Goal: Transaction & Acquisition: Purchase product/service

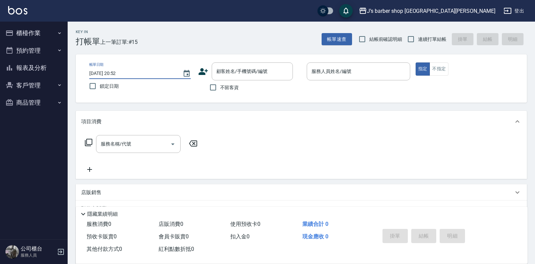
click at [119, 74] on input "[DATE] 20:52" at bounding box center [132, 73] width 87 height 11
type input "[DATE] 01:52"
click at [224, 90] on span "不留客資" at bounding box center [229, 87] width 19 height 7
click at [220, 90] on input "不留客資" at bounding box center [213, 87] width 14 height 14
checkbox input "true"
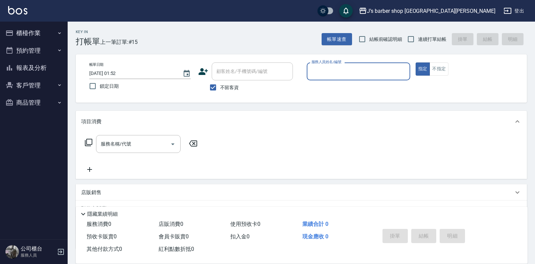
click at [339, 74] on input "服務人員姓名/編號" at bounding box center [358, 72] width 97 height 12
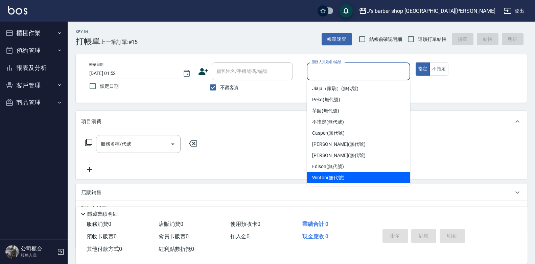
click at [339, 174] on div "Winton (無代號)" at bounding box center [358, 177] width 103 height 11
type input "Winton(無代號)"
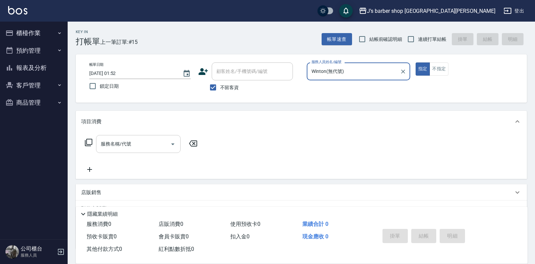
click at [141, 148] on input "服務名稱/代號" at bounding box center [133, 144] width 68 height 12
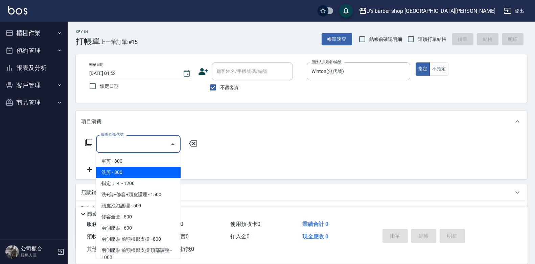
click at [142, 174] on span "洗剪 - 800" at bounding box center [138, 172] width 85 height 11
type input "洗剪(101)"
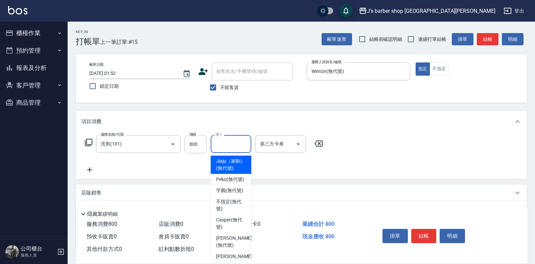
click at [221, 146] on input "洗-1" at bounding box center [231, 144] width 34 height 12
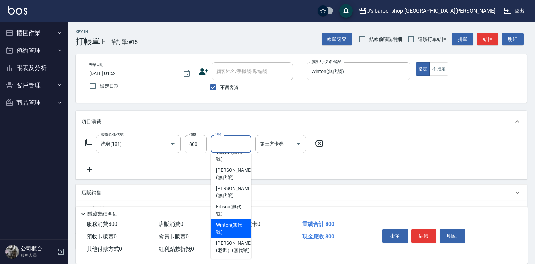
scroll to position [96, 0]
click at [238, 222] on span "Winton (無代號)" at bounding box center [231, 229] width 30 height 14
type input "Winton(無代號)"
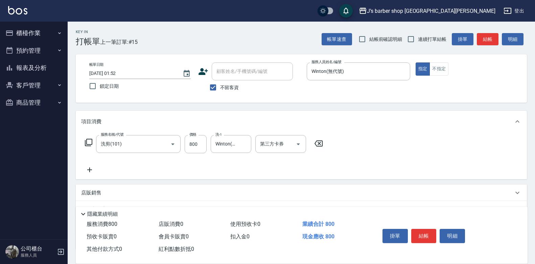
click at [92, 170] on icon at bounding box center [89, 170] width 5 height 5
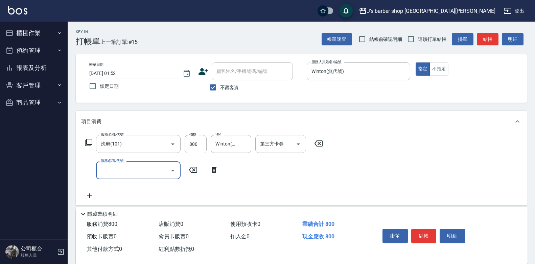
click at [145, 173] on input "服務名稱/代號" at bounding box center [133, 171] width 68 height 12
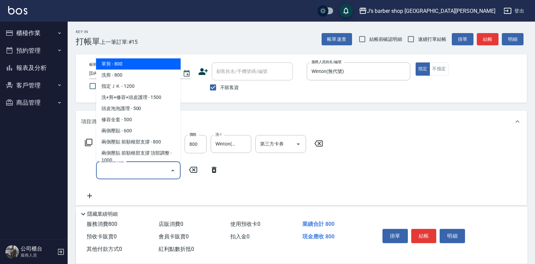
click at [96, 199] on icon at bounding box center [89, 196] width 17 height 8
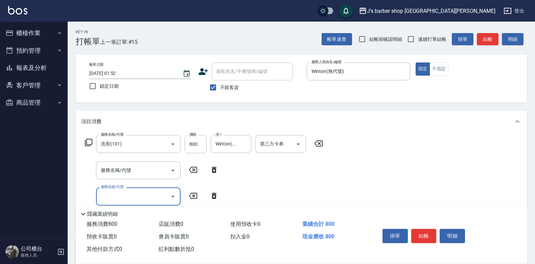
drag, startPoint x: 89, startPoint y: 181, endPoint x: 199, endPoint y: 185, distance: 110.0
click at [90, 180] on div "服務名稱/代號 洗剪(101) 服務名稱/代號 價格 800 價格 洗-1 Winton(無代號) 洗-1 第三方卡券 第三方卡券 服務名稱/代號 服務名稱/…" at bounding box center [204, 180] width 246 height 91
click at [193, 173] on icon at bounding box center [193, 170] width 17 height 8
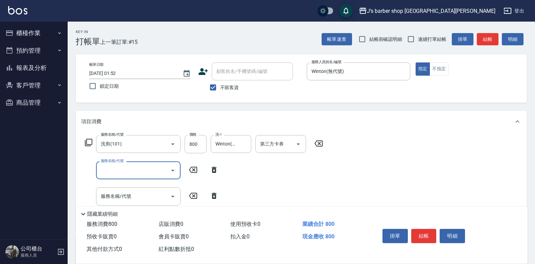
click at [193, 173] on icon at bounding box center [193, 170] width 8 height 6
click at [209, 195] on icon at bounding box center [214, 196] width 17 height 8
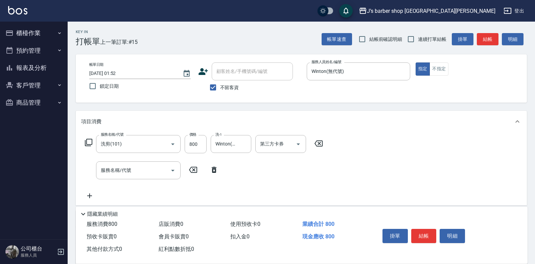
click at [216, 172] on icon at bounding box center [214, 170] width 5 height 6
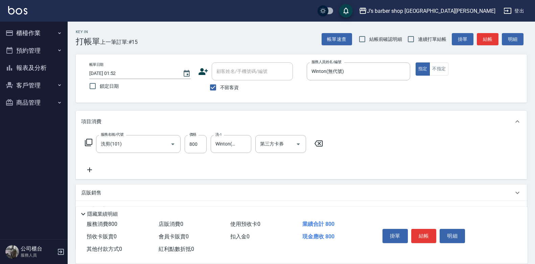
click at [128, 195] on div "店販銷售" at bounding box center [297, 193] width 432 height 7
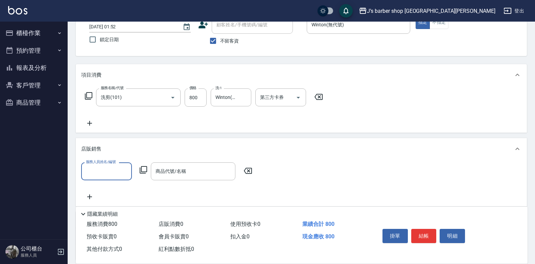
scroll to position [101, 0]
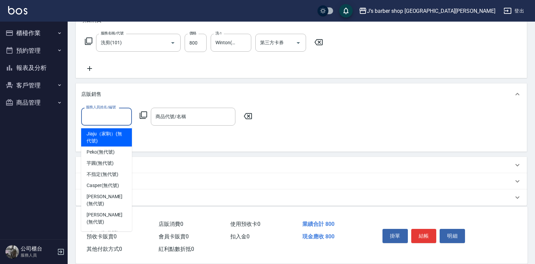
click at [115, 114] on input "服務人員姓名/編號" at bounding box center [106, 117] width 45 height 12
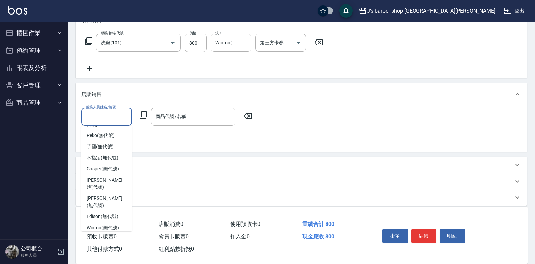
scroll to position [25, 0]
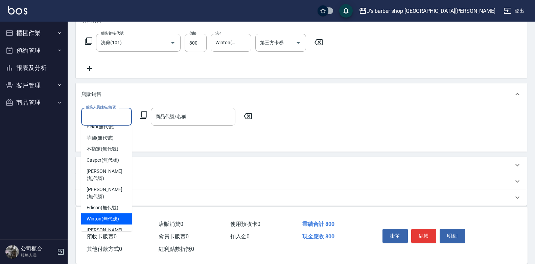
click at [111, 216] on span "Winton (無代號)" at bounding box center [103, 219] width 32 height 7
type input "Winton(無代號)"
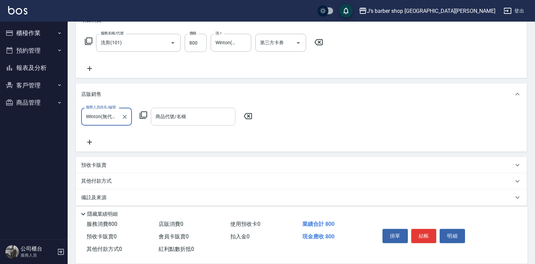
click at [181, 124] on div "商品代號/名稱" at bounding box center [193, 117] width 85 height 18
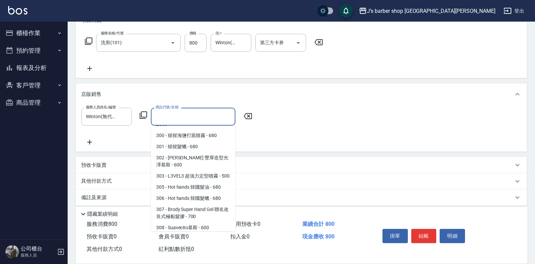
scroll to position [135, 0]
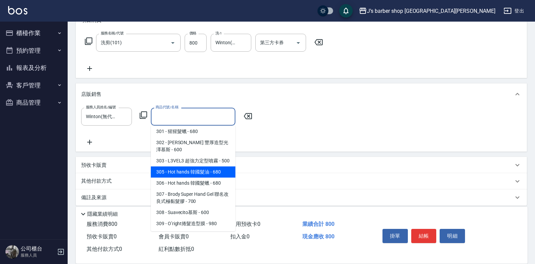
click at [215, 172] on span "305 - Hot hands 韓國髮油 - 680" at bounding box center [193, 172] width 85 height 11
type input "Hot hands 韓國髮油"
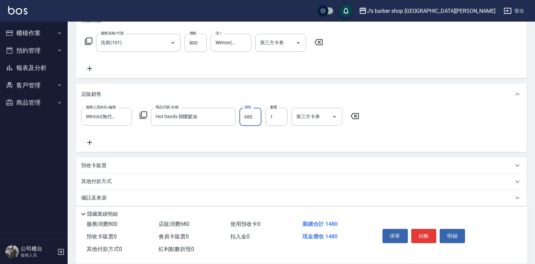
click at [257, 114] on input "680" at bounding box center [250, 117] width 22 height 18
type input "700"
click at [424, 229] on button "結帳" at bounding box center [423, 236] width 25 height 14
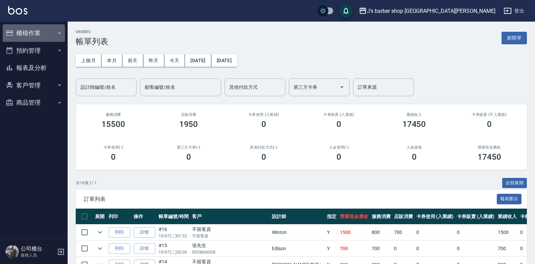
click at [55, 35] on button "櫃檯作業" at bounding box center [34, 33] width 62 height 18
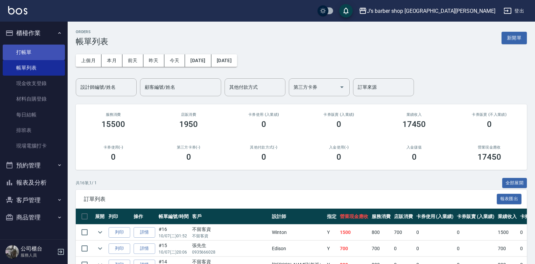
click at [41, 50] on link "打帳單" at bounding box center [34, 53] width 62 height 16
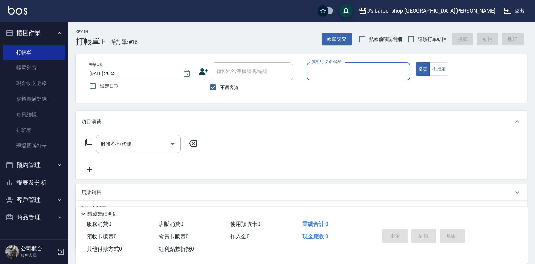
click at [115, 71] on input "[DATE] 20:53" at bounding box center [132, 73] width 87 height 11
type input "[DATE] 02:53"
click at [316, 67] on input "服務人員姓名/編號" at bounding box center [358, 72] width 97 height 12
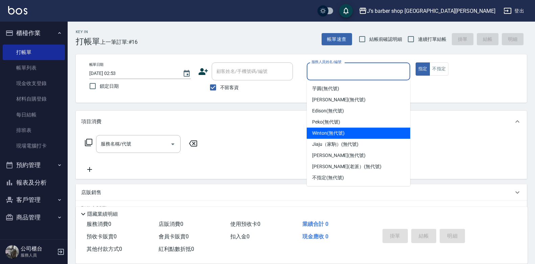
click at [324, 131] on span "Winton (無代號)" at bounding box center [328, 133] width 32 height 7
type input "Winton(無代號)"
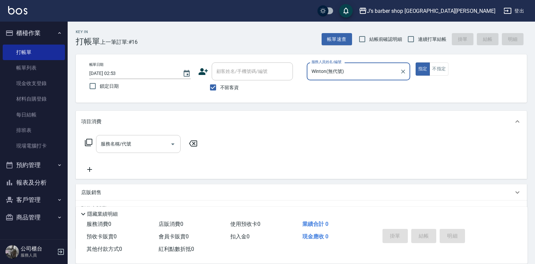
click at [136, 150] on div "服務名稱/代號" at bounding box center [138, 144] width 85 height 18
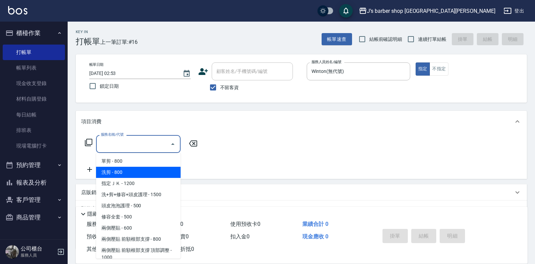
click at [129, 172] on span "洗剪 - 800" at bounding box center [138, 172] width 85 height 11
type input "洗剪(101)"
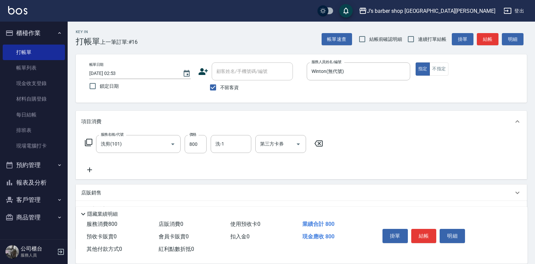
click at [252, 145] on form "洗-1 洗-1" at bounding box center [233, 144] width 45 height 18
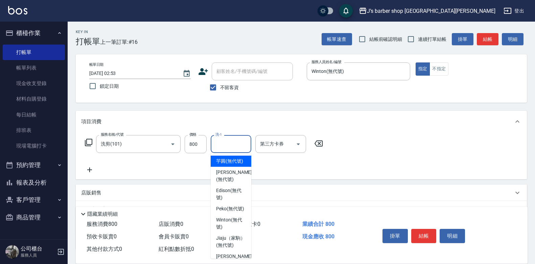
click at [243, 147] on input "洗-1" at bounding box center [231, 144] width 34 height 12
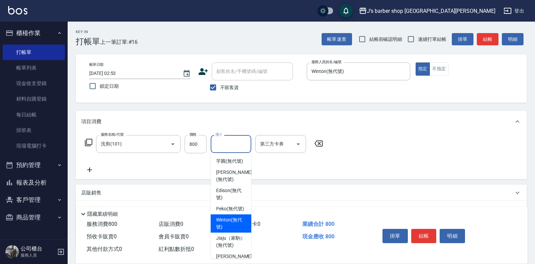
click at [235, 231] on span "Winton (無代號)" at bounding box center [231, 224] width 30 height 14
type input "Winton(無代號)"
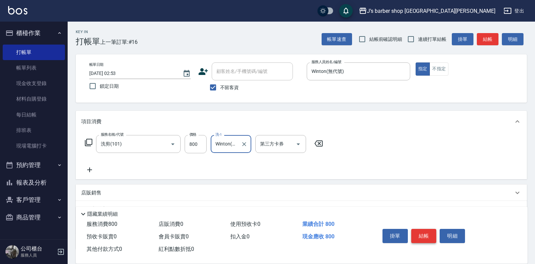
click at [428, 235] on button "結帳" at bounding box center [423, 236] width 25 height 14
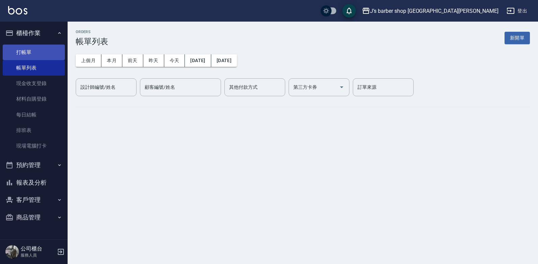
click at [32, 51] on link "打帳單" at bounding box center [34, 53] width 62 height 16
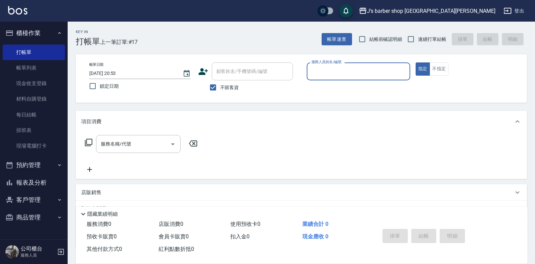
click at [115, 71] on input "[DATE] 20:53" at bounding box center [132, 73] width 87 height 11
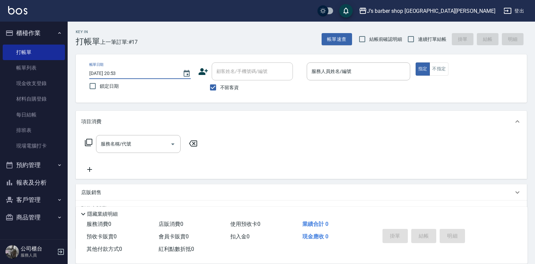
type input "[DATE] 03:53"
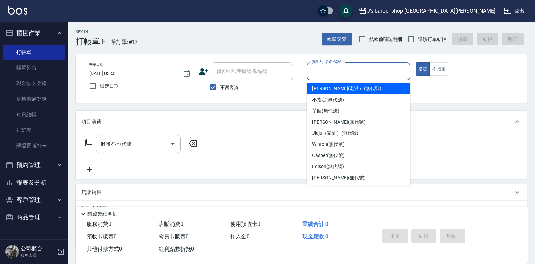
click at [326, 66] on input "服務人員姓名/編號" at bounding box center [358, 72] width 97 height 12
click at [323, 70] on input "服務人員姓名/編號" at bounding box center [358, 72] width 97 height 12
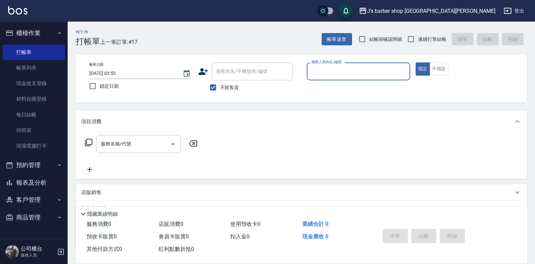
click at [323, 76] on input "服務人員姓名/編號" at bounding box center [358, 72] width 97 height 12
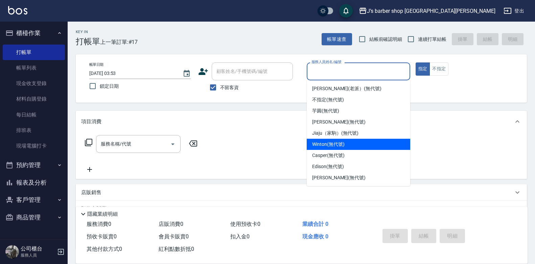
click at [334, 146] on span "Winton (無代號)" at bounding box center [328, 144] width 32 height 7
type input "Winton(無代號)"
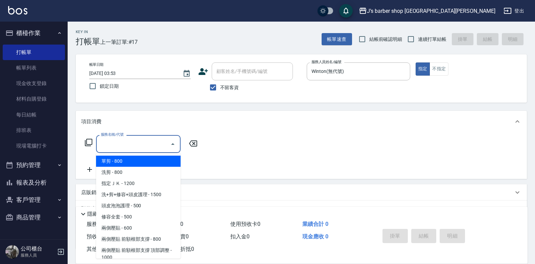
click at [163, 146] on input "服務名稱/代號" at bounding box center [133, 144] width 68 height 12
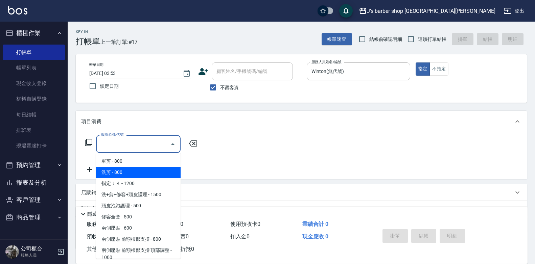
click at [145, 172] on span "洗剪 - 800" at bounding box center [138, 172] width 85 height 11
type input "洗剪(101)"
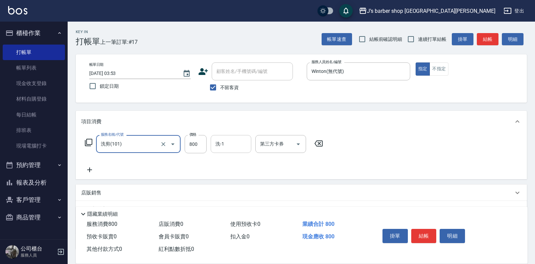
click at [230, 143] on input "洗-1" at bounding box center [231, 144] width 34 height 12
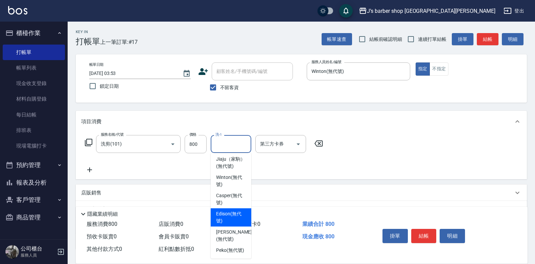
scroll to position [96, 0]
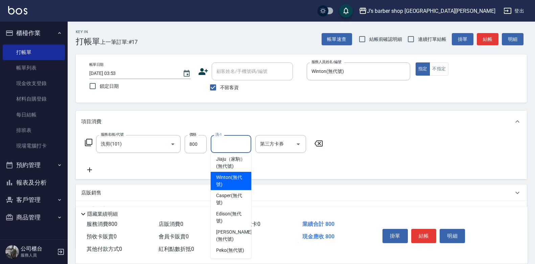
click at [220, 174] on span "Winton (無代號)" at bounding box center [231, 181] width 30 height 14
type input "Winton(無代號)"
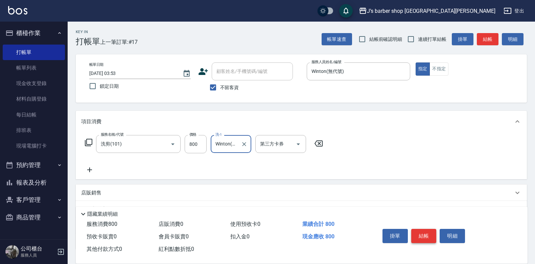
click at [428, 237] on button "結帳" at bounding box center [423, 236] width 25 height 14
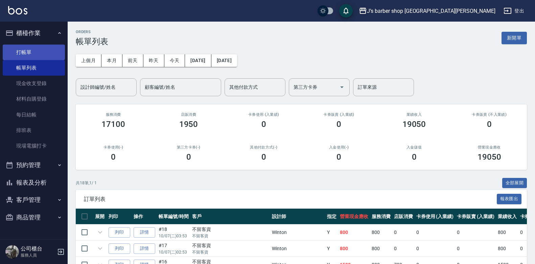
click at [41, 50] on link "打帳單" at bounding box center [34, 53] width 62 height 16
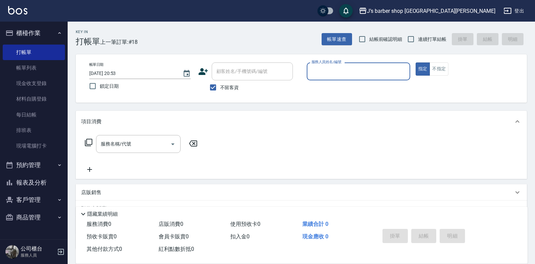
click at [117, 72] on input "[DATE] 20:53" at bounding box center [132, 73] width 87 height 11
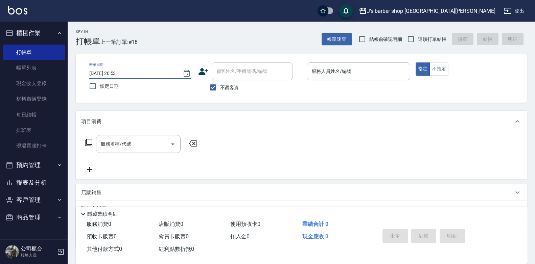
type input "[DATE] 04:53"
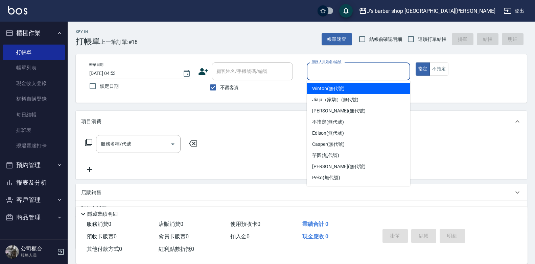
click at [344, 75] on input "服務人員姓名/編號" at bounding box center [358, 72] width 97 height 12
click at [340, 91] on span "Winton (無代號)" at bounding box center [328, 88] width 32 height 7
type input "Winton(無代號)"
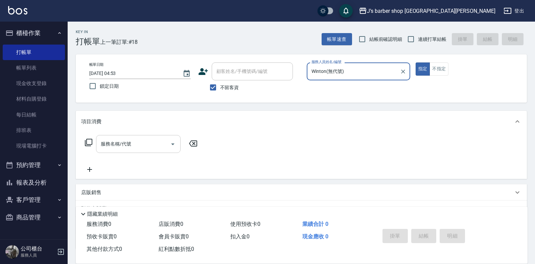
click at [144, 148] on input "服務名稱/代號" at bounding box center [133, 144] width 68 height 12
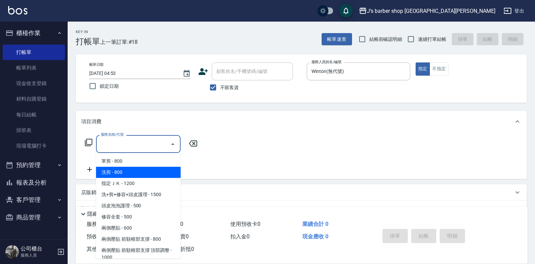
click at [141, 173] on span "洗剪 - 800" at bounding box center [138, 172] width 85 height 11
type input "洗剪(101)"
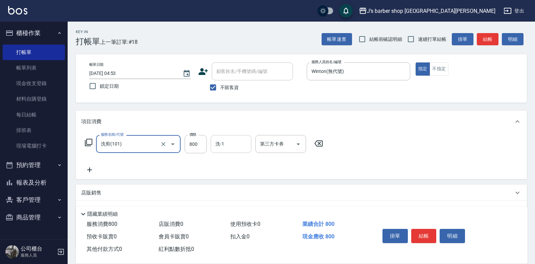
click at [243, 148] on input "洗-1" at bounding box center [231, 144] width 34 height 12
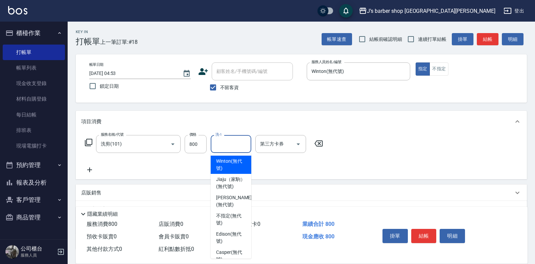
click at [234, 170] on span "Winton (無代號)" at bounding box center [231, 165] width 30 height 14
type input "Winton(無代號)"
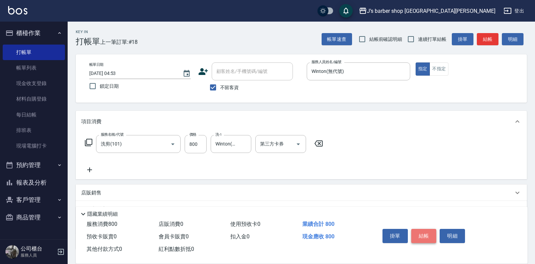
click at [431, 236] on button "結帳" at bounding box center [423, 236] width 25 height 14
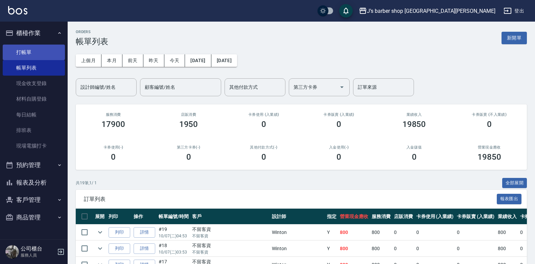
click at [47, 47] on link "打帳單" at bounding box center [34, 53] width 62 height 16
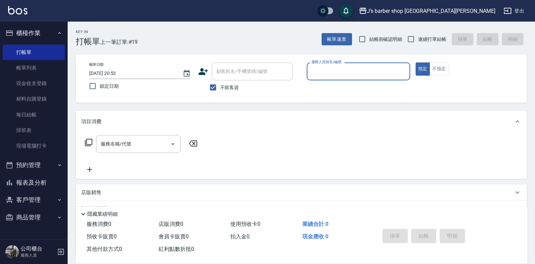
click at [122, 72] on input "[DATE] 20:53" at bounding box center [132, 73] width 87 height 11
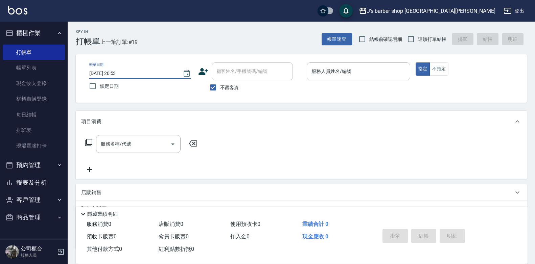
click at [120, 72] on input "[DATE] 20:53" at bounding box center [132, 73] width 87 height 11
click at [118, 73] on input "[DATE] 20:53" at bounding box center [132, 73] width 87 height 11
type input "[DATE] 05:53"
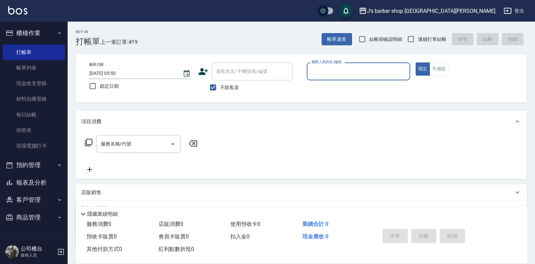
click at [331, 71] on input "服務人員姓名/編號" at bounding box center [358, 72] width 97 height 12
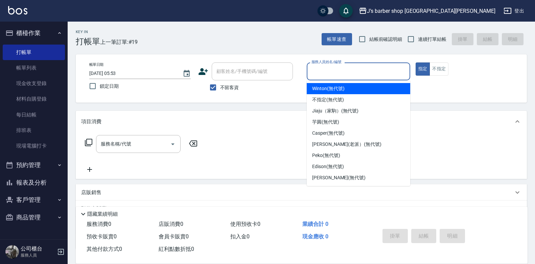
click at [337, 94] on div "Winton (無代號)" at bounding box center [358, 88] width 103 height 11
type input "Winton(無代號)"
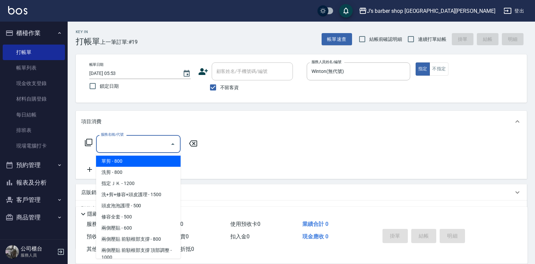
click at [123, 145] on input "服務名稱/代號" at bounding box center [133, 144] width 68 height 12
click at [122, 165] on span "單剪 - 800" at bounding box center [138, 161] width 85 height 11
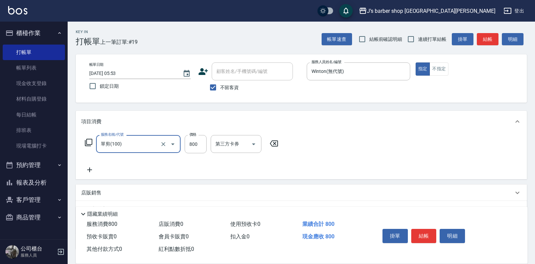
drag, startPoint x: 133, startPoint y: 148, endPoint x: 133, endPoint y: 151, distance: 3.7
click at [133, 148] on input "單剪(100)" at bounding box center [129, 144] width 60 height 12
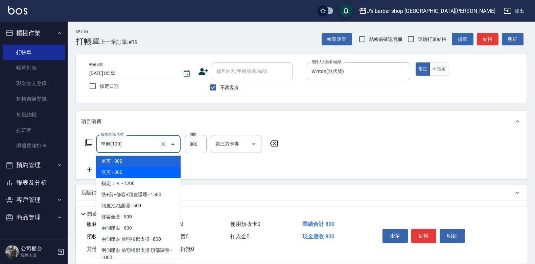
click at [126, 177] on span "洗剪 - 800" at bounding box center [138, 172] width 85 height 11
type input "洗剪(101)"
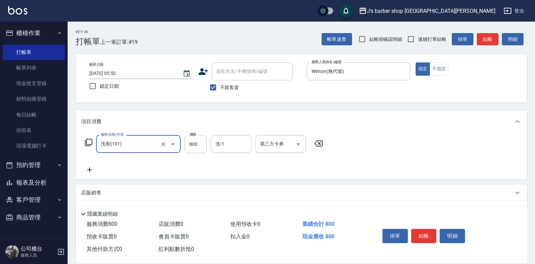
click at [141, 144] on input "洗剪(101)" at bounding box center [129, 144] width 60 height 12
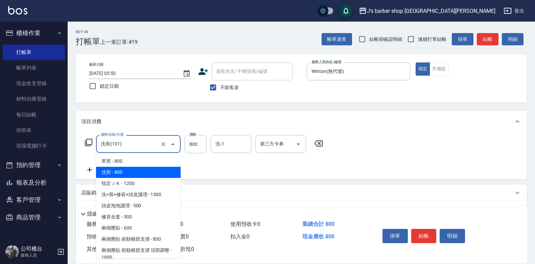
click at [132, 177] on span "洗剪 - 800" at bounding box center [138, 172] width 85 height 11
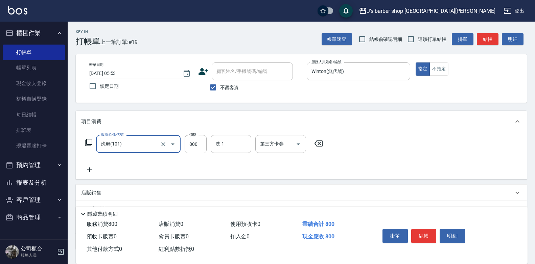
click at [223, 146] on input "洗-1" at bounding box center [231, 144] width 34 height 12
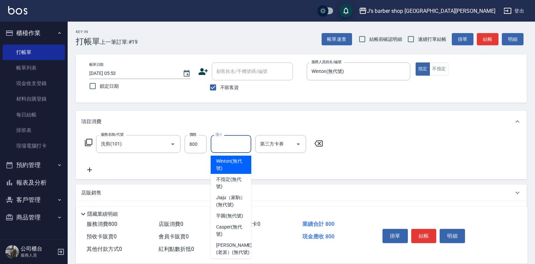
click at [230, 170] on span "Winton (無代號)" at bounding box center [231, 165] width 30 height 14
type input "Winton(無代號)"
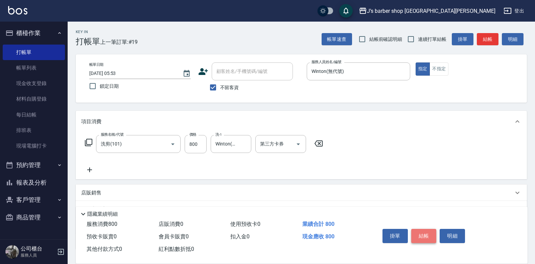
click at [429, 236] on button "結帳" at bounding box center [423, 236] width 25 height 14
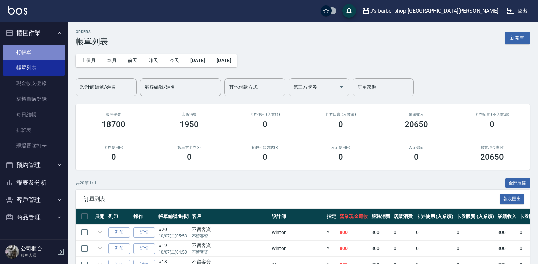
click at [53, 48] on link "打帳單" at bounding box center [34, 53] width 62 height 16
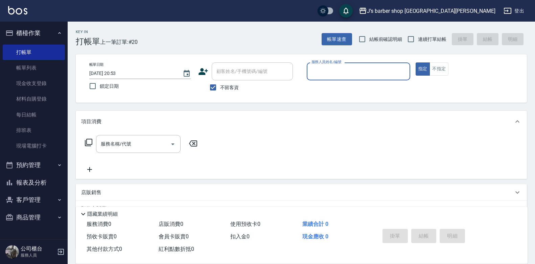
click at [117, 74] on input "[DATE] 20:53" at bounding box center [132, 73] width 87 height 11
type input "[DATE] 06:53"
click at [320, 75] on input "服務人員姓名/編號" at bounding box center [358, 72] width 97 height 12
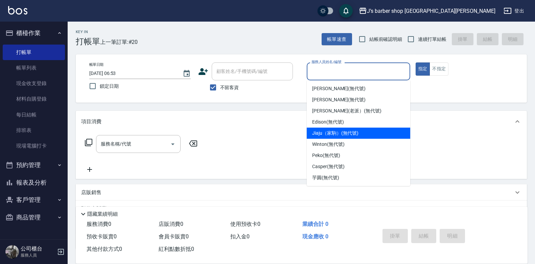
click at [336, 141] on div "Winton (無代號)" at bounding box center [358, 144] width 103 height 11
type input "Winton(無代號)"
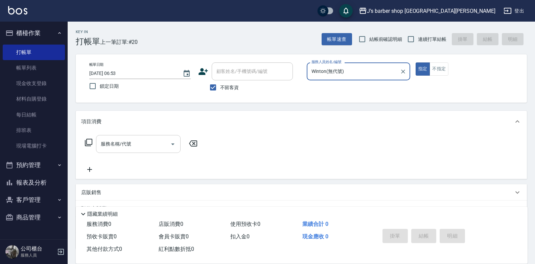
click at [141, 143] on input "服務名稱/代號" at bounding box center [133, 144] width 68 height 12
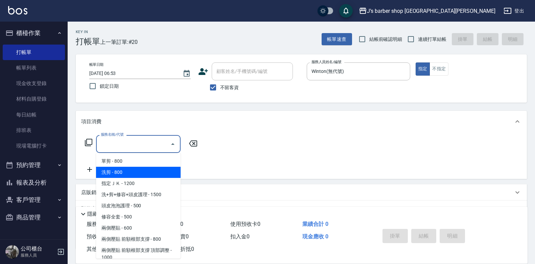
click at [126, 172] on span "洗剪 - 800" at bounding box center [138, 172] width 85 height 11
type input "洗剪(101)"
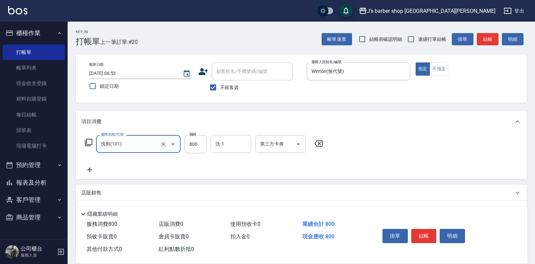
click at [226, 145] on input "洗-1" at bounding box center [231, 144] width 34 height 12
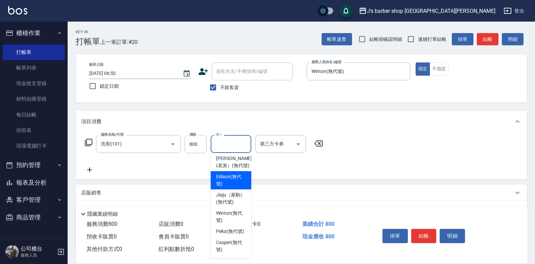
scroll to position [96, 0]
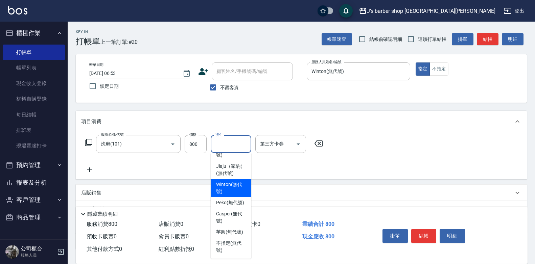
click at [235, 181] on span "Winton (無代號)" at bounding box center [231, 188] width 30 height 14
type input "Winton(無代號)"
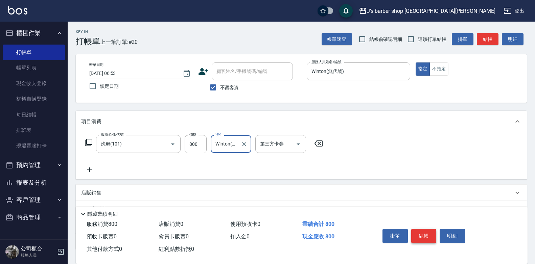
click at [422, 236] on button "結帳" at bounding box center [423, 236] width 25 height 14
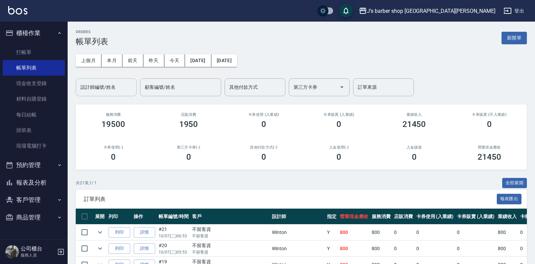
click at [128, 89] on input "設計師編號/姓名" at bounding box center [106, 87] width 55 height 12
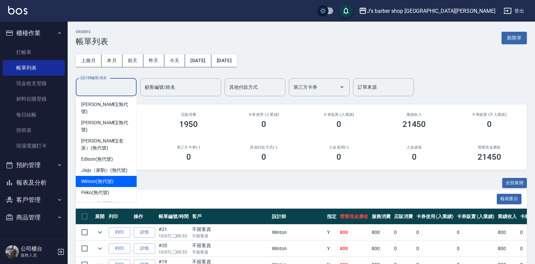
click at [97, 178] on span "Winton (無代號)" at bounding box center [97, 181] width 32 height 7
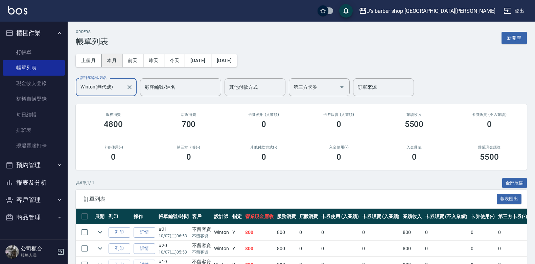
click at [115, 62] on button "本月" at bounding box center [111, 60] width 21 height 13
click at [117, 89] on input "Winton(無代號)" at bounding box center [101, 87] width 45 height 12
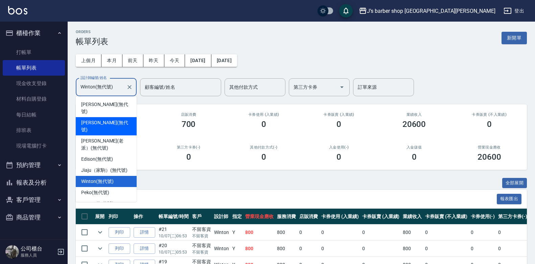
click at [111, 119] on span "[PERSON_NAME] (無代號)" at bounding box center [106, 126] width 50 height 14
type input "[PERSON_NAME](無代號)"
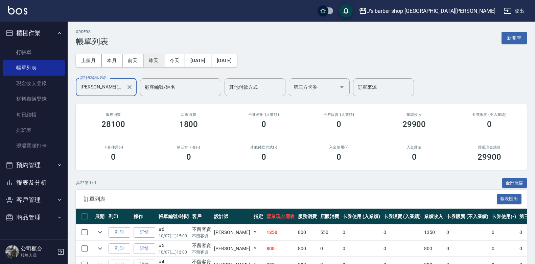
click at [149, 58] on button "昨天" at bounding box center [153, 60] width 21 height 13
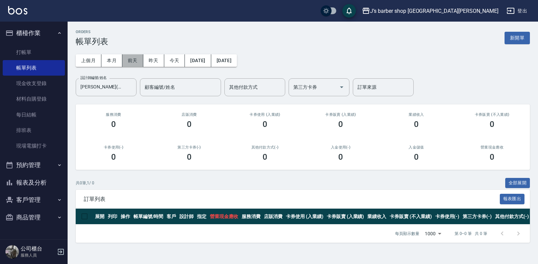
click at [138, 63] on button "前天" at bounding box center [132, 60] width 21 height 13
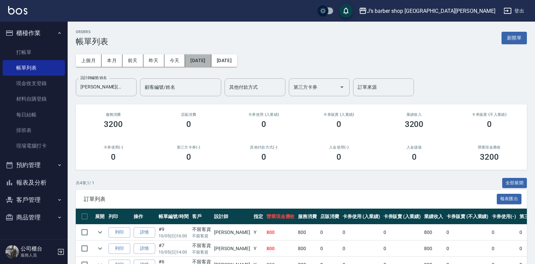
click at [192, 55] on button "[DATE]" at bounding box center [198, 60] width 26 height 13
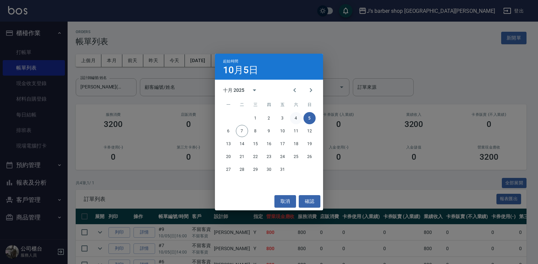
click at [295, 120] on button "4" at bounding box center [296, 118] width 12 height 12
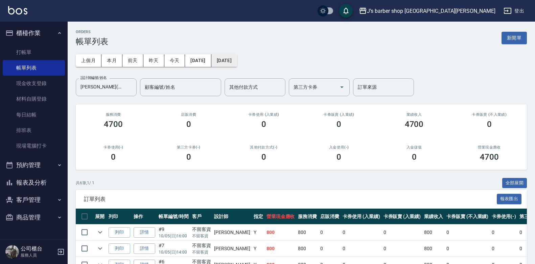
click at [237, 64] on button "[DATE]" at bounding box center [224, 60] width 26 height 13
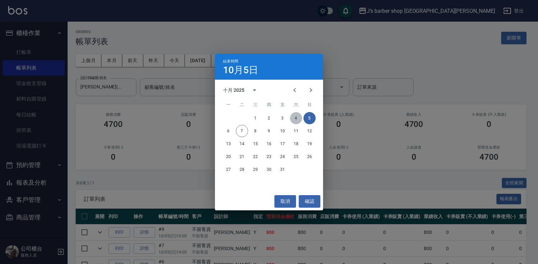
click at [294, 117] on button "4" at bounding box center [296, 118] width 12 height 12
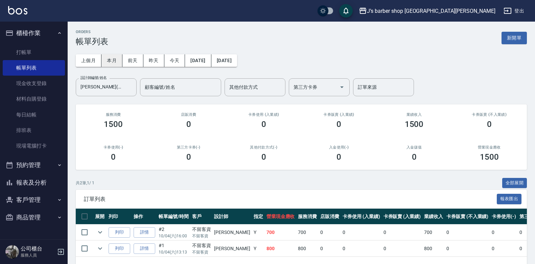
click at [109, 63] on button "本月" at bounding box center [111, 60] width 21 height 13
click at [130, 88] on icon "Clear" at bounding box center [129, 87] width 7 height 7
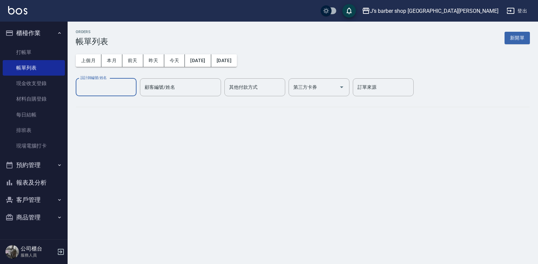
click at [115, 90] on input "設計師編號/姓名" at bounding box center [106, 87] width 55 height 12
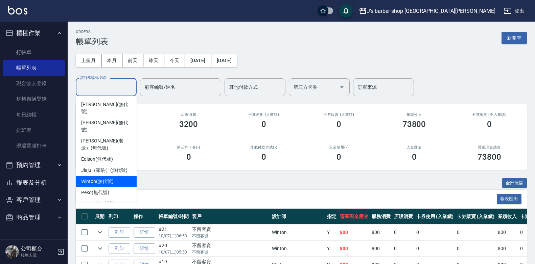
click at [111, 178] on span "Winton (無代號)" at bounding box center [97, 181] width 32 height 7
type input "Winton(無代號)"
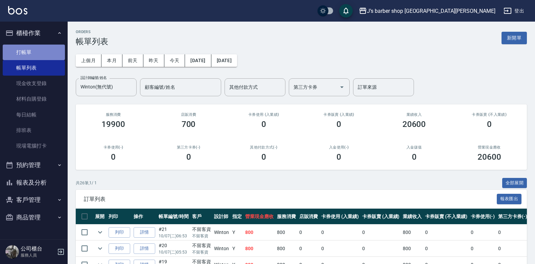
click at [57, 57] on link "打帳單" at bounding box center [34, 53] width 62 height 16
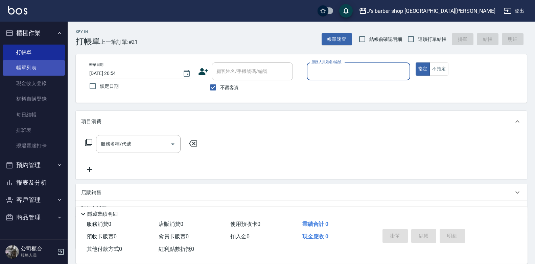
click at [50, 66] on link "帳單列表" at bounding box center [34, 68] width 62 height 16
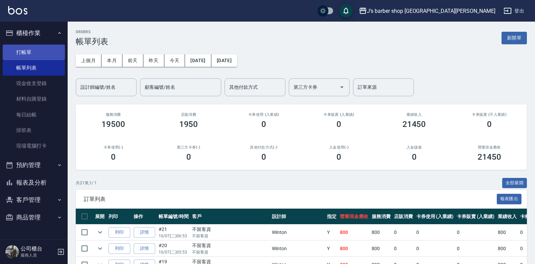
click at [42, 49] on link "打帳單" at bounding box center [34, 53] width 62 height 16
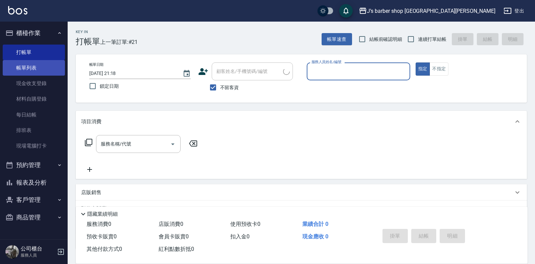
click at [46, 61] on link "帳單列表" at bounding box center [34, 68] width 62 height 16
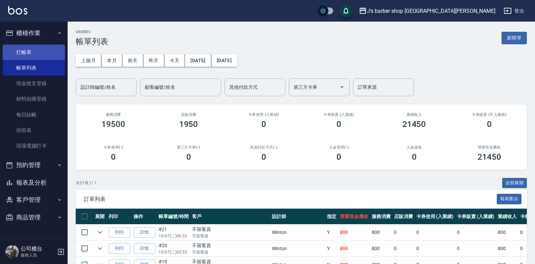
click at [44, 50] on link "打帳單" at bounding box center [34, 53] width 62 height 16
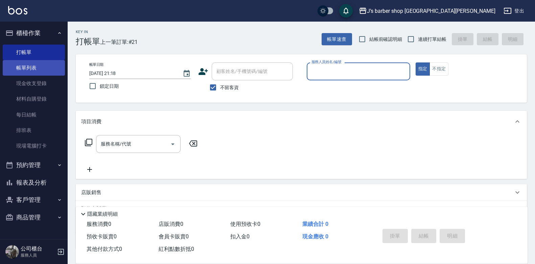
click at [46, 63] on link "帳單列表" at bounding box center [34, 68] width 62 height 16
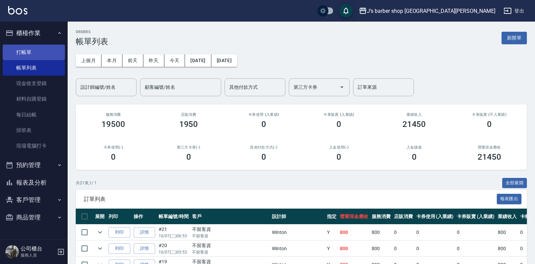
click at [46, 56] on link "打帳單" at bounding box center [34, 53] width 62 height 16
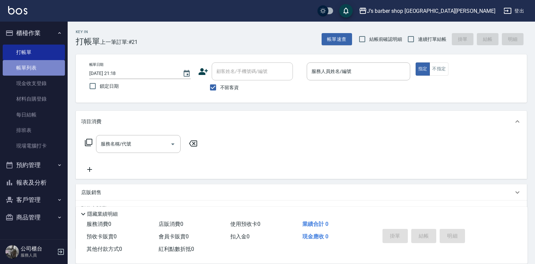
click at [35, 68] on link "帳單列表" at bounding box center [34, 68] width 62 height 16
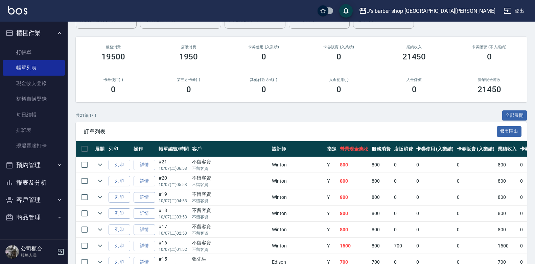
scroll to position [34, 0]
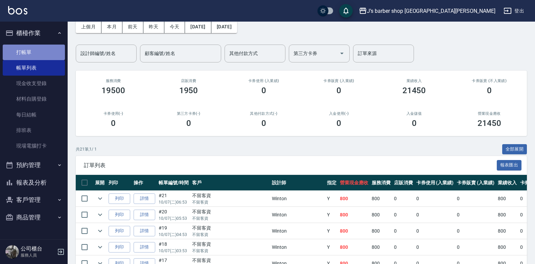
click at [37, 54] on link "打帳單" at bounding box center [34, 53] width 62 height 16
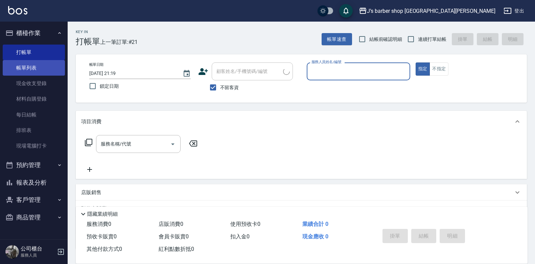
click at [40, 64] on link "帳單列表" at bounding box center [34, 68] width 62 height 16
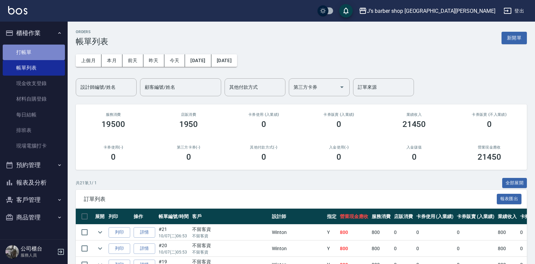
click at [51, 53] on link "打帳單" at bounding box center [34, 53] width 62 height 16
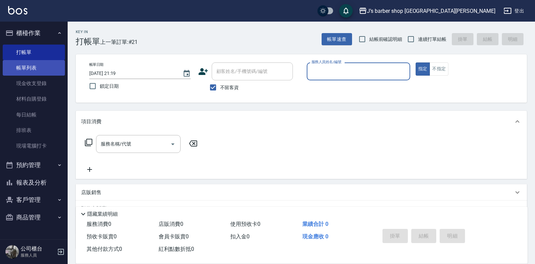
click at [44, 71] on link "帳單列表" at bounding box center [34, 68] width 62 height 16
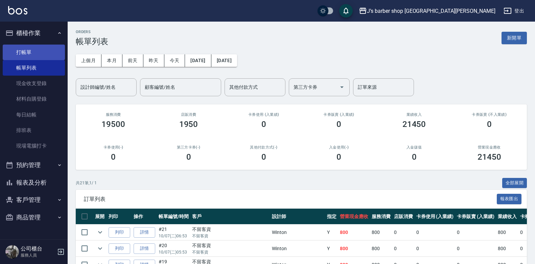
click at [24, 55] on link "打帳單" at bounding box center [34, 53] width 62 height 16
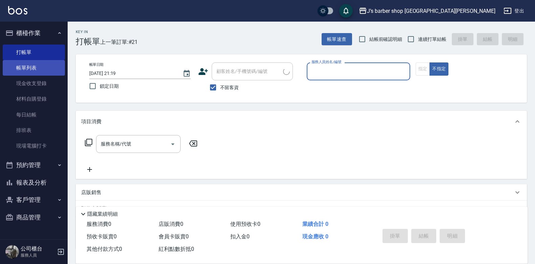
click at [47, 67] on link "帳單列表" at bounding box center [34, 68] width 62 height 16
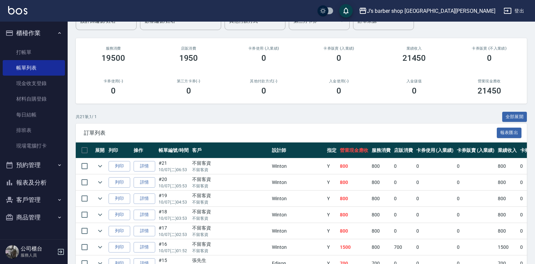
scroll to position [34, 0]
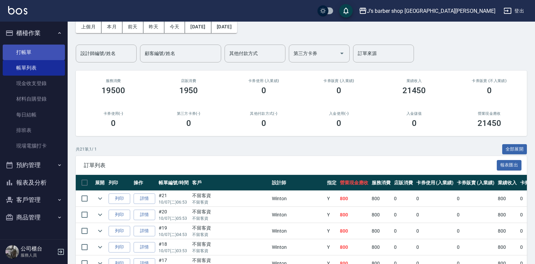
click at [46, 53] on link "打帳單" at bounding box center [34, 53] width 62 height 16
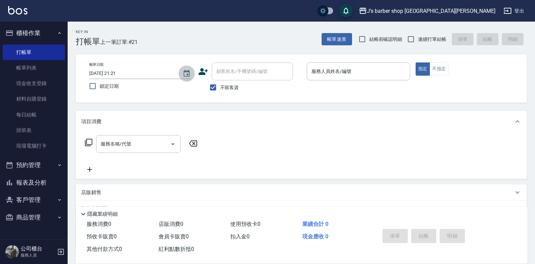
click at [183, 67] on button "Choose date, selected date is 2025-10-07" at bounding box center [187, 74] width 16 height 16
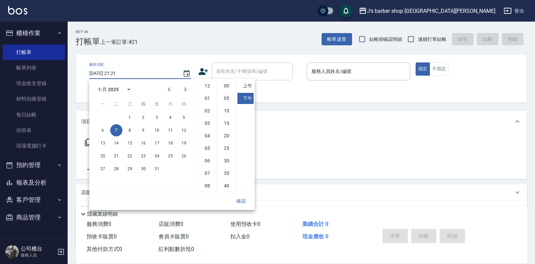
scroll to position [38, 0]
click at [206, 114] on li "05" at bounding box center [207, 110] width 16 height 11
click at [225, 87] on li "00" at bounding box center [226, 85] width 16 height 11
type input "[DATE] 17:00"
click at [247, 203] on button "確認" at bounding box center [241, 201] width 22 height 13
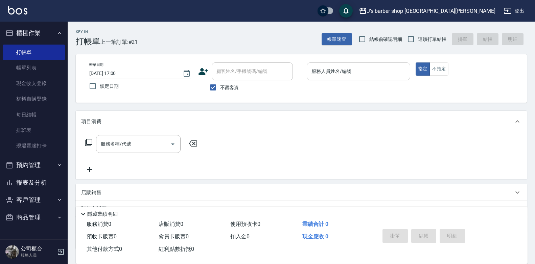
click at [333, 69] on div "服務人員姓名/編號 服務人員姓名/編號" at bounding box center [358, 72] width 103 height 18
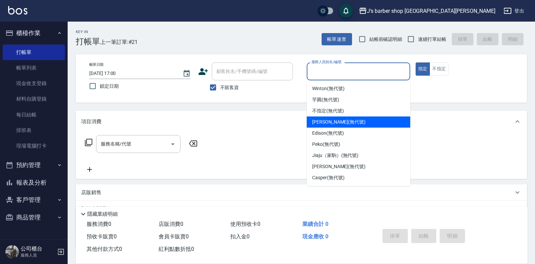
click at [325, 122] on span "[PERSON_NAME] (無代號)" at bounding box center [338, 122] width 53 height 7
type input "[PERSON_NAME](無代號)"
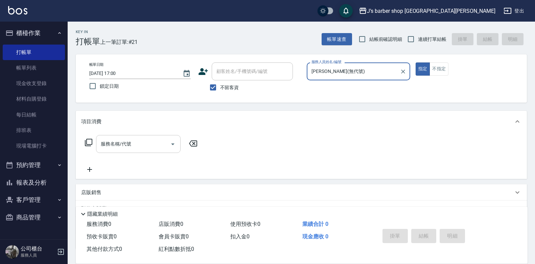
click at [137, 143] on input "服務名稱/代號" at bounding box center [133, 144] width 68 height 12
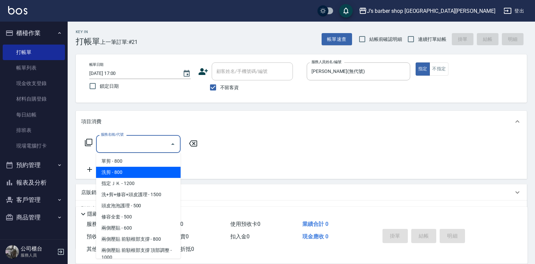
click at [127, 170] on span "洗剪 - 800" at bounding box center [138, 172] width 85 height 11
type input "洗剪(101)"
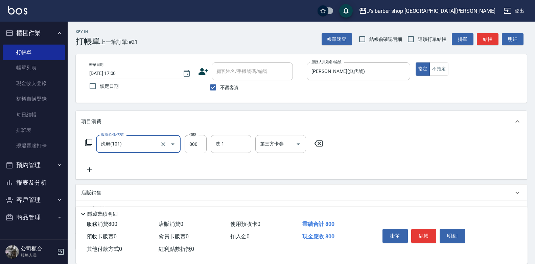
click at [224, 150] on div "洗-1" at bounding box center [231, 144] width 41 height 18
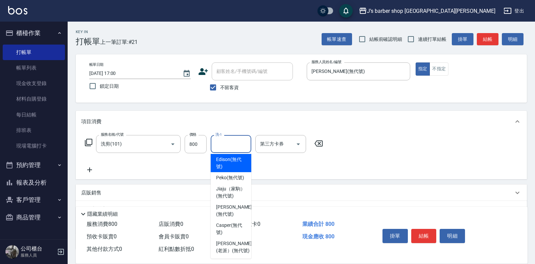
scroll to position [34, 0]
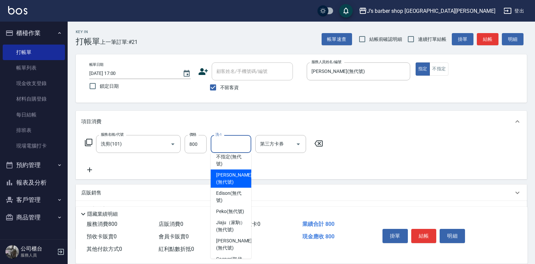
click at [234, 186] on span "[PERSON_NAME] (無代號)" at bounding box center [234, 179] width 36 height 14
type input "[PERSON_NAME](無代號)"
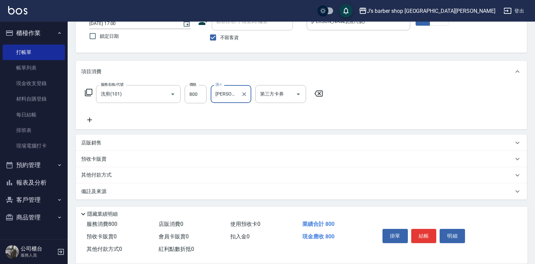
scroll to position [50, 0]
click at [88, 118] on icon at bounding box center [89, 120] width 17 height 8
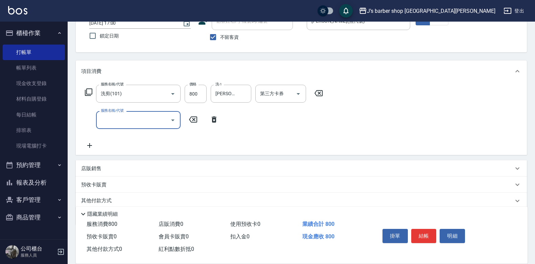
click at [110, 123] on input "服務名稱/代號" at bounding box center [133, 120] width 68 height 12
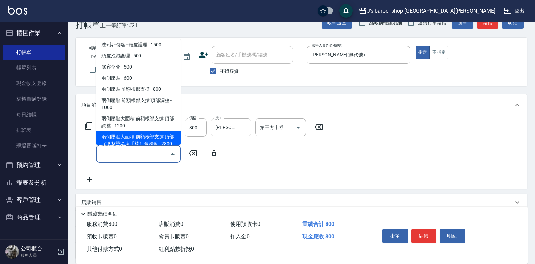
scroll to position [0, 0]
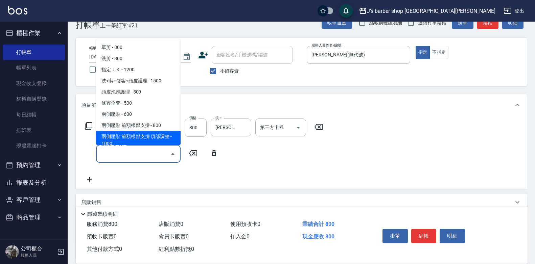
click at [88, 144] on div "服務名稱/代號 洗剪(101) 服務名稱/代號 價格 800 價格 洗-1 KENNY(無代號) 洗-1 第三方卡券 第三方卡券 服務名稱/代號 服務名稱/代號" at bounding box center [204, 151] width 246 height 65
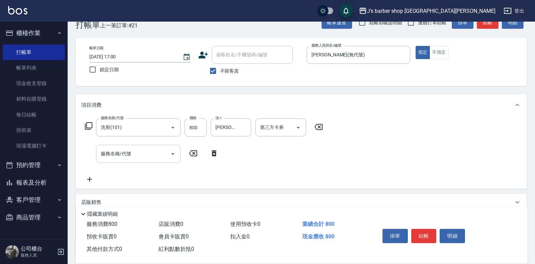
click at [132, 155] on input "服務名稱/代號" at bounding box center [133, 154] width 68 height 12
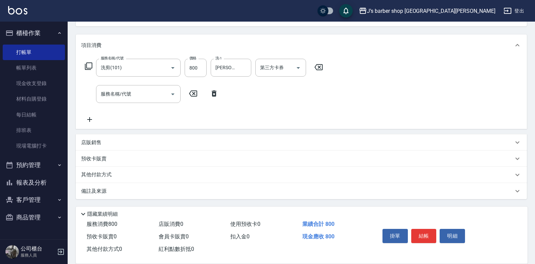
click at [194, 96] on icon at bounding box center [193, 94] width 17 height 8
click at [210, 94] on icon at bounding box center [214, 94] width 17 height 8
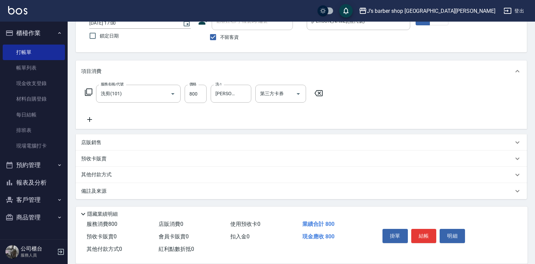
scroll to position [50, 0]
click at [94, 140] on p "店販銷售" at bounding box center [91, 142] width 20 height 7
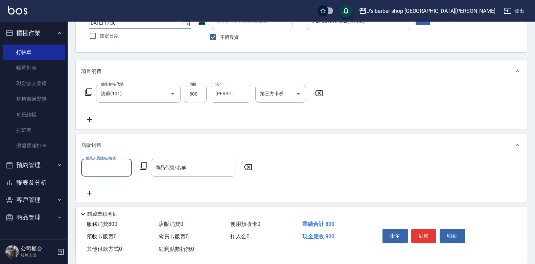
scroll to position [0, 0]
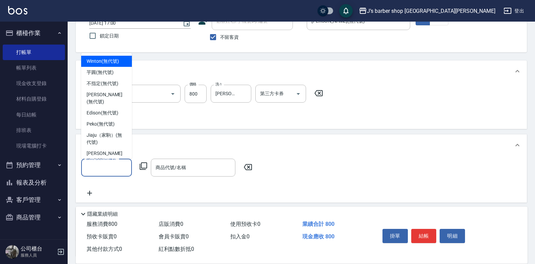
click at [106, 164] on input "服務人員姓名/編號" at bounding box center [106, 168] width 45 height 12
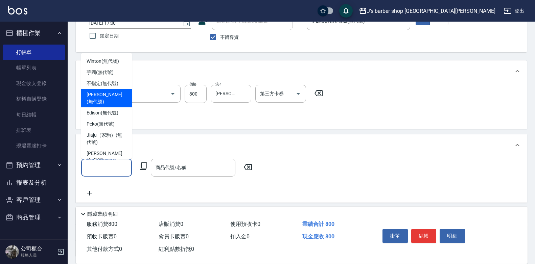
click at [104, 98] on span "[PERSON_NAME] (無代號)" at bounding box center [107, 98] width 40 height 14
type input "[PERSON_NAME](無代號)"
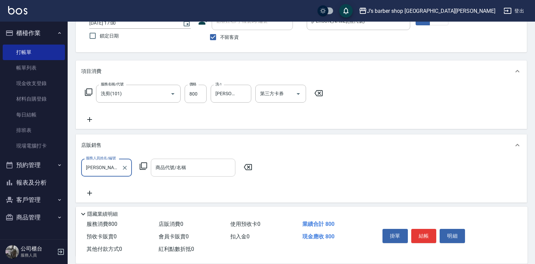
click at [169, 167] on input "商品代號/名稱" at bounding box center [193, 168] width 78 height 12
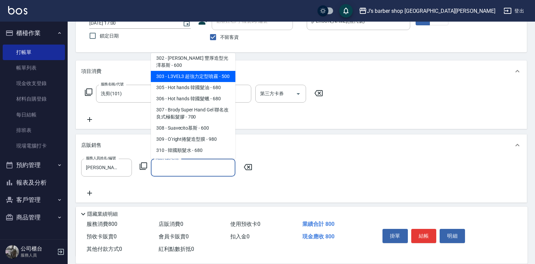
scroll to position [135, 0]
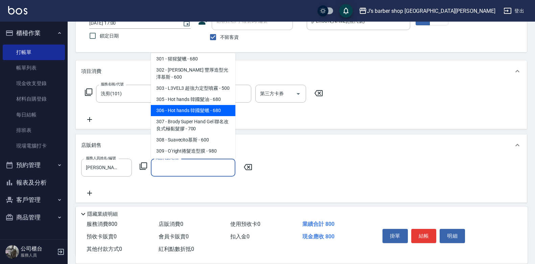
click at [210, 108] on span "306 - Hot hands 韓國髮蠟 - 680" at bounding box center [193, 110] width 85 height 11
type input "Hot hands 韓國髮蠟"
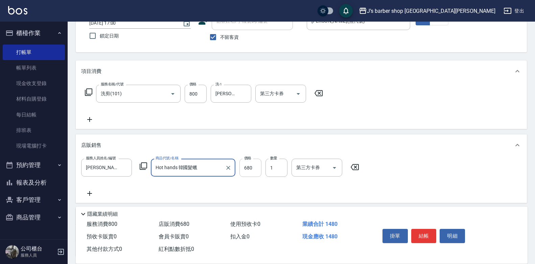
click at [259, 169] on input "680" at bounding box center [250, 168] width 22 height 18
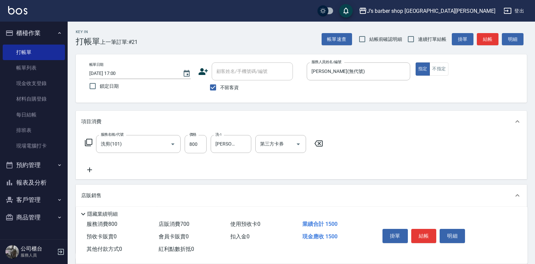
scroll to position [68, 0]
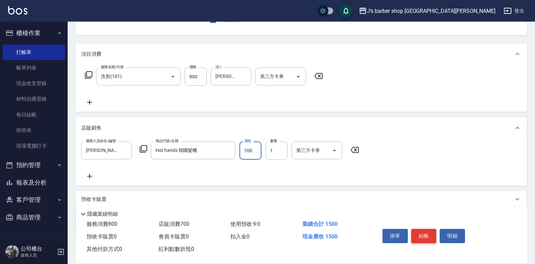
type input "700"
click at [425, 231] on button "結帳" at bounding box center [423, 236] width 25 height 14
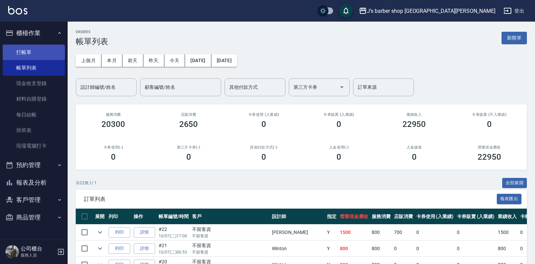
click at [47, 53] on link "打帳單" at bounding box center [34, 53] width 62 height 16
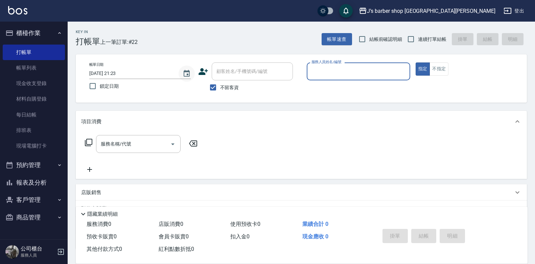
click at [184, 73] on icon "Choose date, selected date is 2025-10-07" at bounding box center [187, 74] width 8 height 8
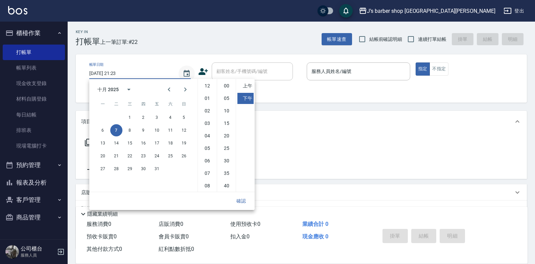
scroll to position [38, 0]
click at [184, 73] on icon "Choose date, selected date is 2025-10-07" at bounding box center [187, 74] width 8 height 8
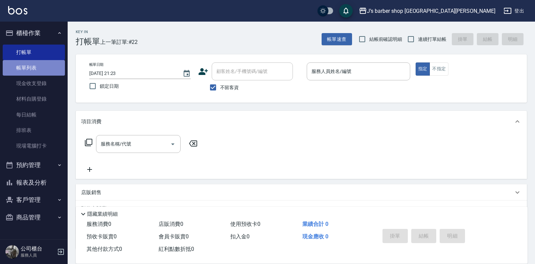
click at [40, 67] on link "帳單列表" at bounding box center [34, 68] width 62 height 16
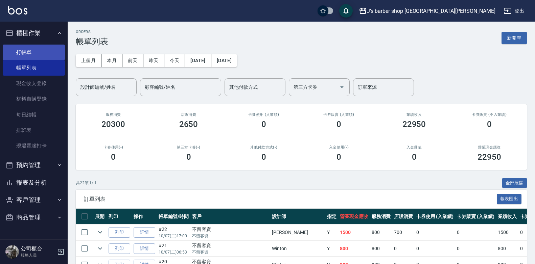
click at [33, 59] on link "打帳單" at bounding box center [34, 53] width 62 height 16
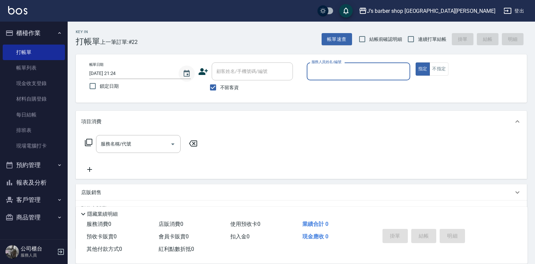
click at [185, 70] on icon "Choose date, selected date is 2025-10-07" at bounding box center [187, 74] width 8 height 8
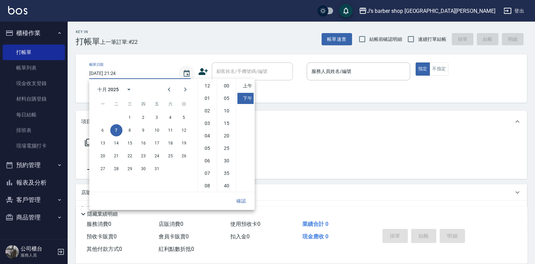
scroll to position [38, 0]
click at [206, 123] on li "06" at bounding box center [207, 123] width 16 height 11
click at [229, 87] on li "00" at bounding box center [226, 85] width 16 height 11
type input "[DATE] 18:00"
click at [245, 201] on button "確認" at bounding box center [241, 201] width 22 height 13
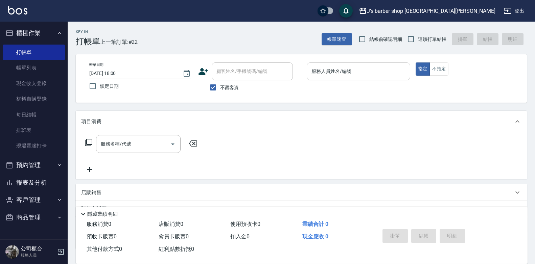
click at [326, 72] on input "服務人員姓名/編號" at bounding box center [358, 72] width 97 height 12
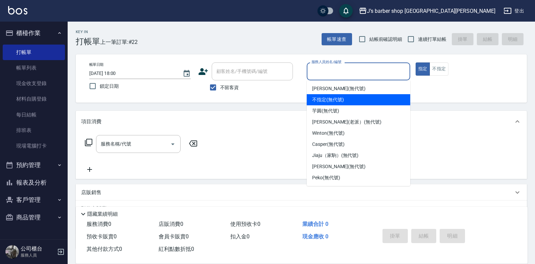
click at [330, 91] on span "[PERSON_NAME] (無代號)" at bounding box center [338, 88] width 53 height 7
type input "[PERSON_NAME](無代號)"
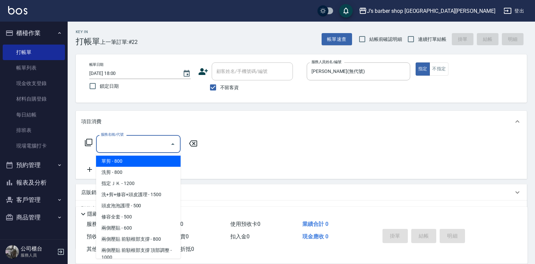
click at [165, 143] on input "服務名稱/代號" at bounding box center [133, 144] width 68 height 12
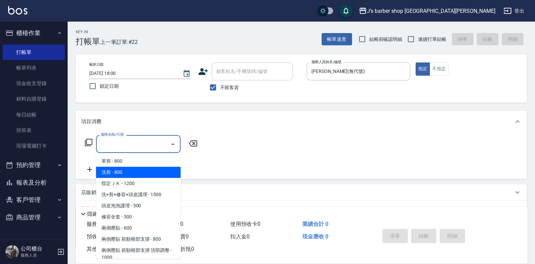
click at [142, 174] on span "洗剪 - 800" at bounding box center [138, 172] width 85 height 11
type input "洗剪(101)"
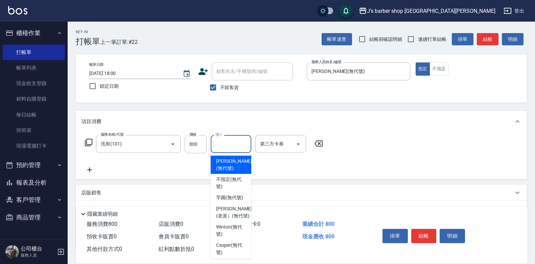
click at [222, 146] on input "洗-1" at bounding box center [231, 144] width 34 height 12
click at [229, 170] on span "[PERSON_NAME] (無代號)" at bounding box center [234, 165] width 36 height 14
type input "[PERSON_NAME](無代號)"
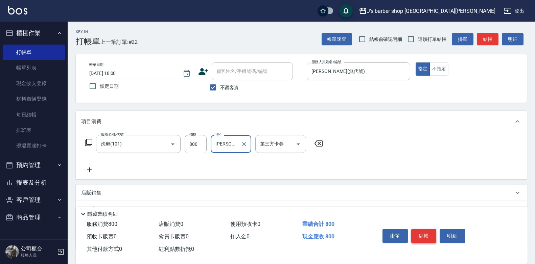
click at [423, 234] on button "結帳" at bounding box center [423, 236] width 25 height 14
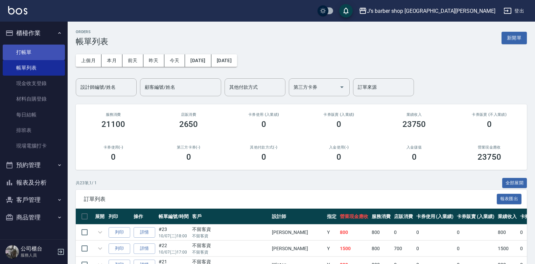
click at [41, 52] on link "打帳單" at bounding box center [34, 53] width 62 height 16
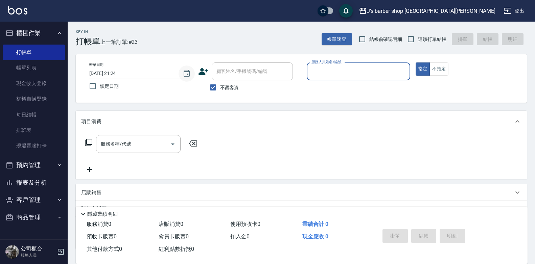
click at [185, 69] on button "Choose date, selected date is 2025-10-07" at bounding box center [187, 74] width 16 height 16
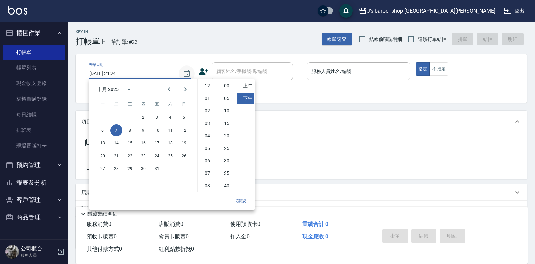
scroll to position [38, 0]
click at [211, 137] on li "07" at bounding box center [207, 135] width 16 height 11
click at [231, 82] on li "00" at bounding box center [226, 85] width 16 height 11
type input "[DATE] 19:00"
click at [243, 205] on button "確認" at bounding box center [241, 201] width 22 height 13
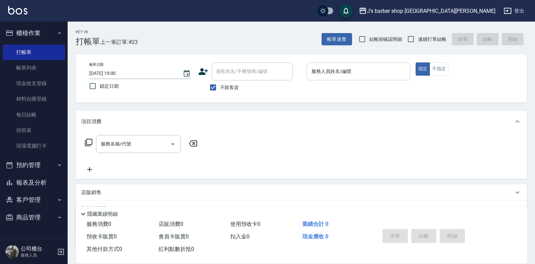
click at [324, 69] on div "服務人員姓名/編號 服務人員姓名/編號" at bounding box center [358, 72] width 103 height 18
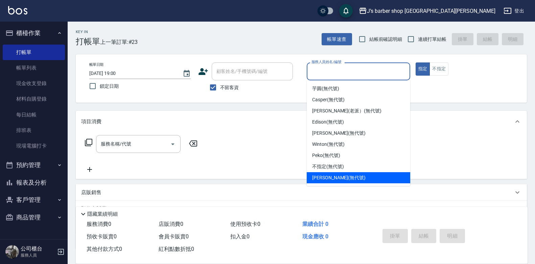
drag, startPoint x: 328, startPoint y: 175, endPoint x: 258, endPoint y: 166, distance: 70.2
click at [326, 175] on span "[PERSON_NAME] (無代號)" at bounding box center [338, 177] width 53 height 7
type input "[PERSON_NAME](無代號)"
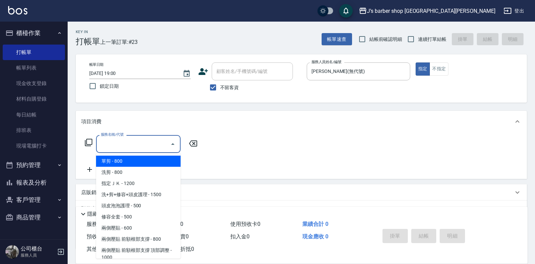
click at [138, 149] on input "服務名稱/代號" at bounding box center [133, 144] width 68 height 12
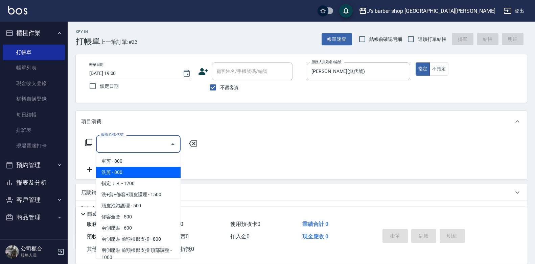
click at [131, 168] on span "洗剪 - 800" at bounding box center [138, 172] width 85 height 11
type input "洗剪(101)"
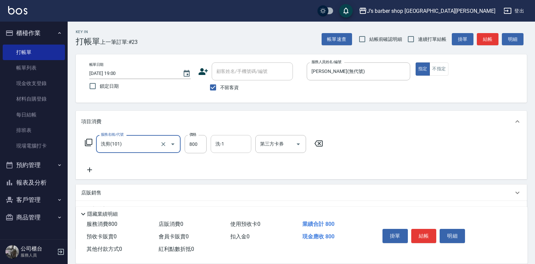
click at [222, 146] on input "洗-1" at bounding box center [231, 144] width 34 height 12
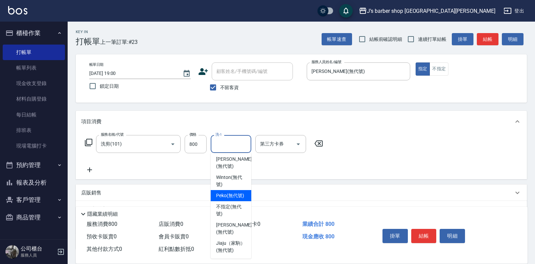
scroll to position [96, 0]
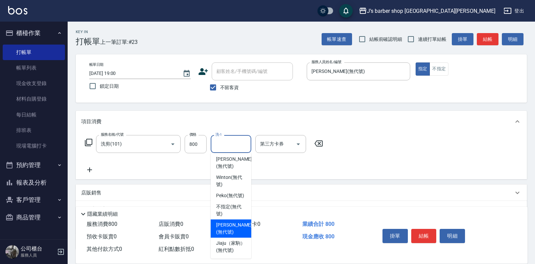
click at [231, 222] on span "[PERSON_NAME] (無代號)" at bounding box center [234, 229] width 36 height 14
type input "[PERSON_NAME](無代號)"
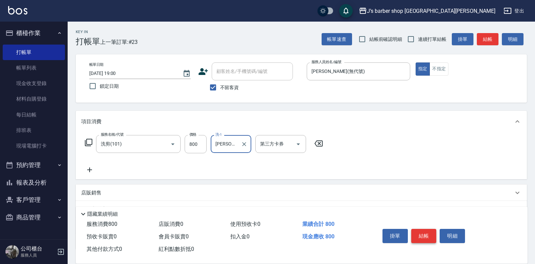
click at [426, 232] on button "結帳" at bounding box center [423, 236] width 25 height 14
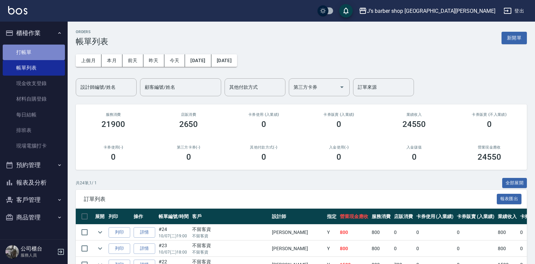
click at [31, 53] on link "打帳單" at bounding box center [34, 53] width 62 height 16
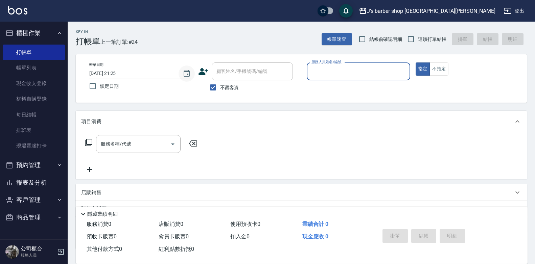
click at [186, 72] on icon "Choose date, selected date is 2025-10-07" at bounding box center [187, 73] width 6 height 7
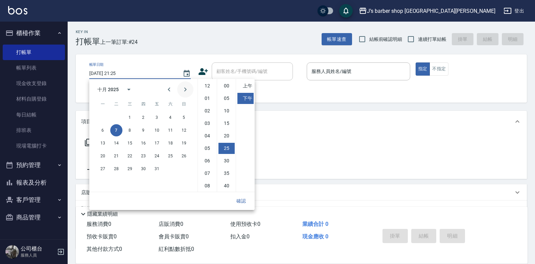
scroll to position [38, 0]
click at [205, 146] on li "08" at bounding box center [207, 148] width 16 height 11
click at [227, 86] on li "00" at bounding box center [226, 85] width 16 height 11
type input "[DATE] 20:00"
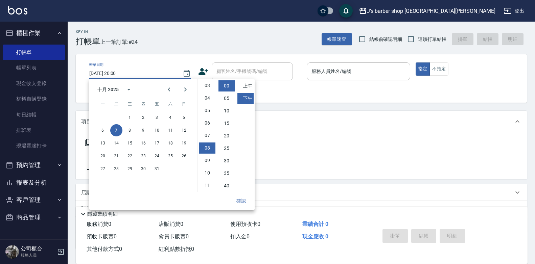
click at [242, 202] on button "確認" at bounding box center [241, 201] width 22 height 13
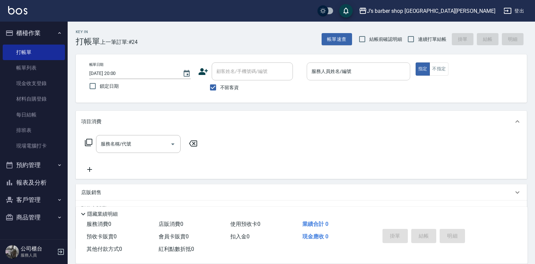
click at [325, 72] on input "服務人員姓名/編號" at bounding box center [358, 72] width 97 height 12
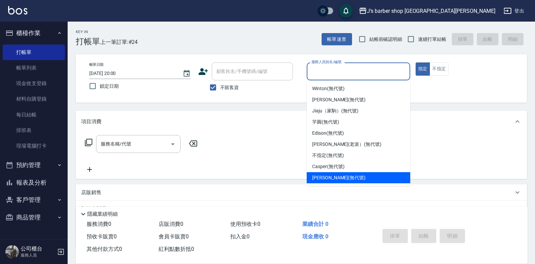
drag, startPoint x: 330, startPoint y: 174, endPoint x: 229, endPoint y: 172, distance: 101.1
click at [328, 174] on div "[PERSON_NAME] (無代號)" at bounding box center [358, 177] width 103 height 11
type input "[PERSON_NAME](無代號)"
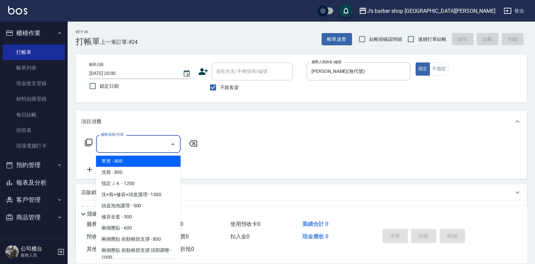
click at [122, 144] on input "服務名稱/代號" at bounding box center [133, 144] width 68 height 12
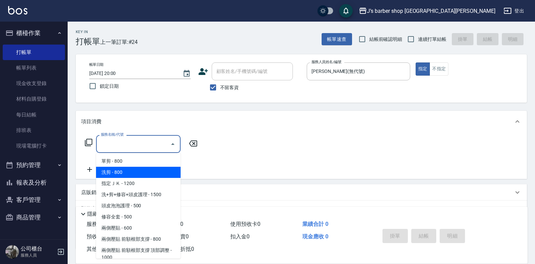
click at [135, 173] on span "洗剪 - 800" at bounding box center [138, 172] width 85 height 11
type input "洗剪(101)"
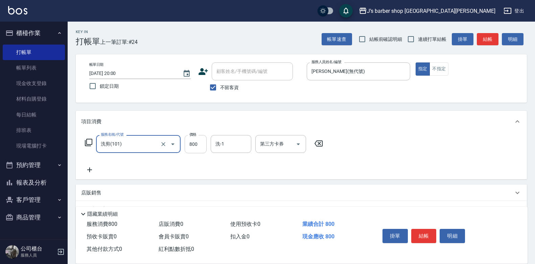
click at [196, 147] on input "800" at bounding box center [196, 144] width 22 height 18
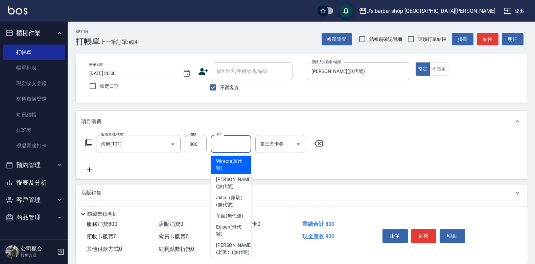
click at [223, 142] on div "洗-1 洗-1" at bounding box center [231, 144] width 41 height 18
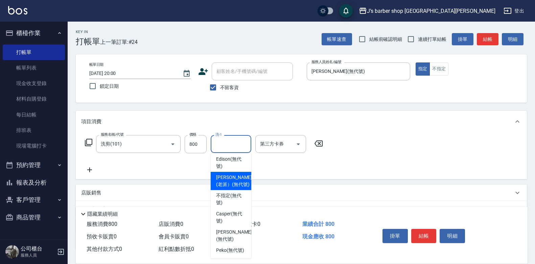
scroll to position [96, 0]
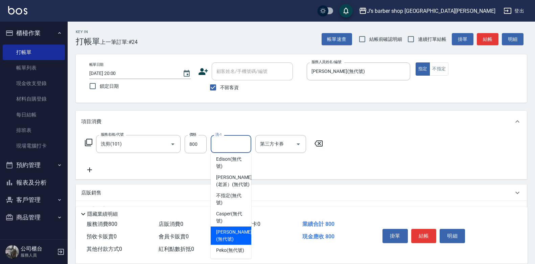
click at [224, 230] on span "[PERSON_NAME] (無代號)" at bounding box center [234, 236] width 36 height 14
type input "[PERSON_NAME](無代號)"
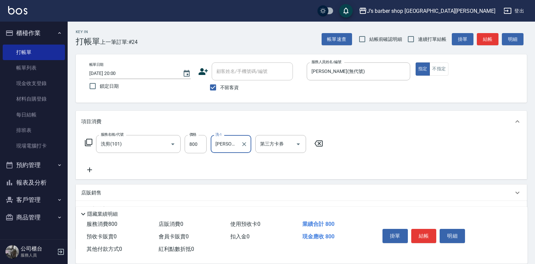
click at [97, 190] on p "店販銷售" at bounding box center [91, 193] width 20 height 7
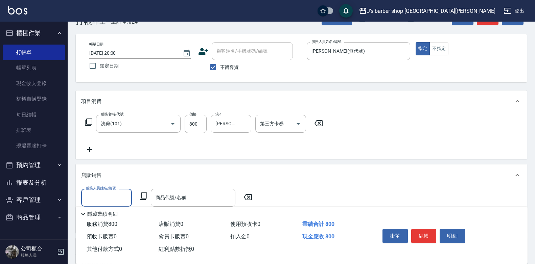
scroll to position [68, 0]
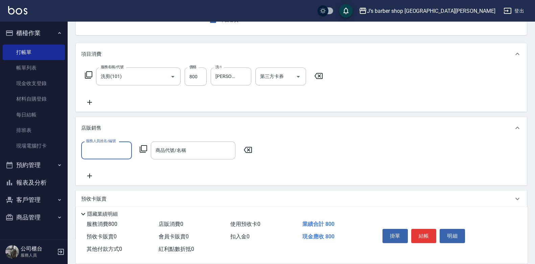
click at [106, 147] on input "服務人員姓名/編號" at bounding box center [106, 151] width 45 height 12
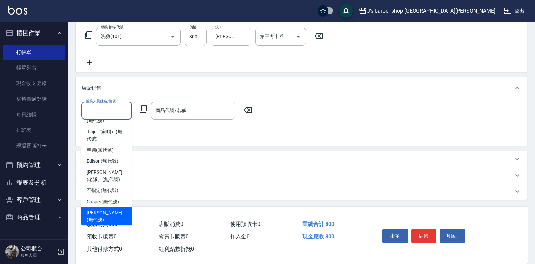
scroll to position [108, 0]
click at [111, 209] on span "[PERSON_NAME] (無代號)" at bounding box center [107, 216] width 40 height 14
type input "[PERSON_NAME](無代號)"
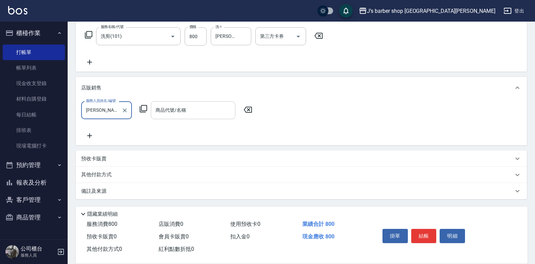
click at [174, 116] on input "商品代號/名稱" at bounding box center [193, 110] width 78 height 12
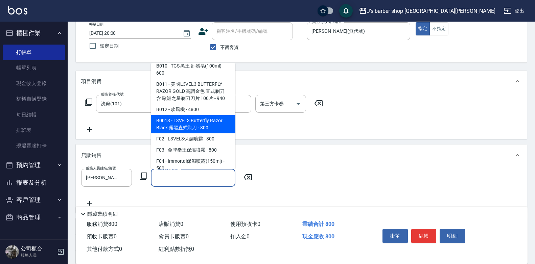
scroll to position [473, 0]
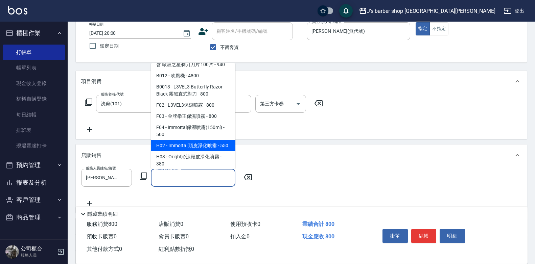
click at [204, 144] on span "H02 - Immortal 頭皮淨化噴霧 - 550" at bounding box center [193, 145] width 85 height 11
type input "Immortal 頭皮淨化噴霧"
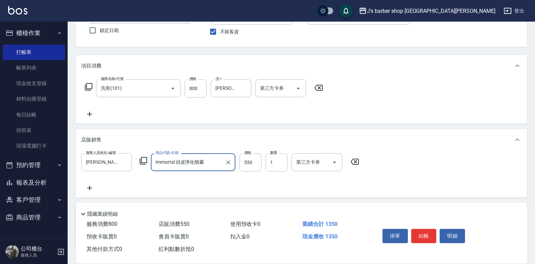
scroll to position [68, 0]
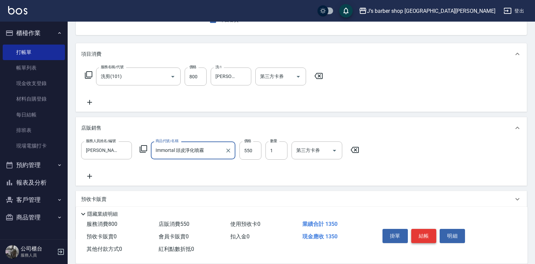
click at [434, 229] on button "結帳" at bounding box center [423, 236] width 25 height 14
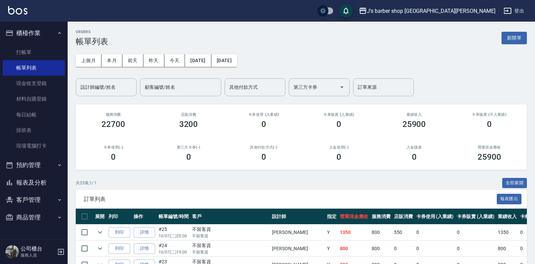
click at [113, 89] on input "設計師編號/姓名" at bounding box center [106, 87] width 55 height 12
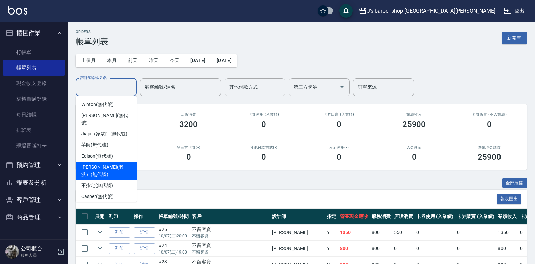
scroll to position [18, 0]
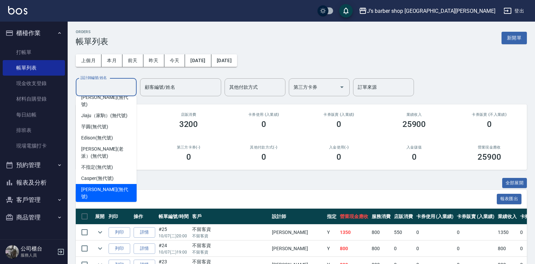
click at [105, 186] on span "[PERSON_NAME] (無代號)" at bounding box center [106, 193] width 50 height 14
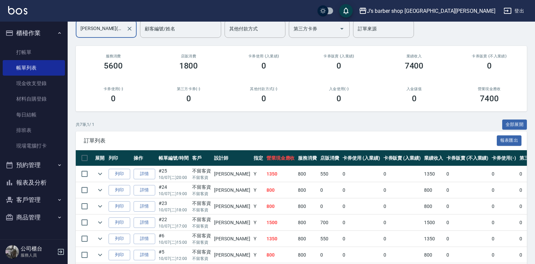
scroll to position [0, 0]
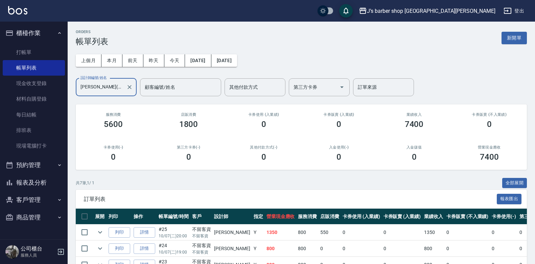
click at [116, 81] on input "[PERSON_NAME](無代號)" at bounding box center [101, 87] width 45 height 12
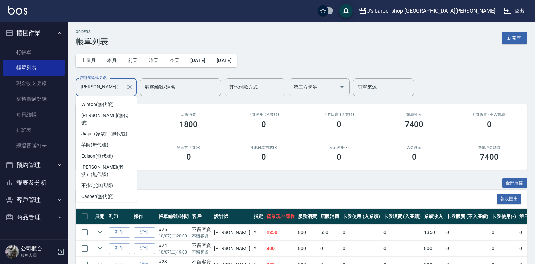
scroll to position [4, 0]
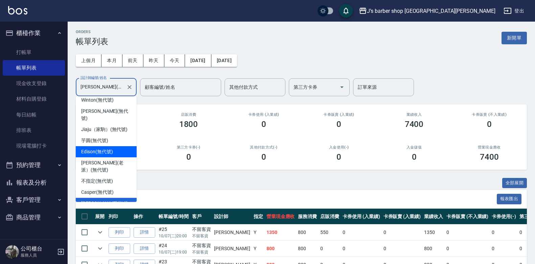
click at [99, 148] on span "Edison (無代號)" at bounding box center [96, 151] width 31 height 7
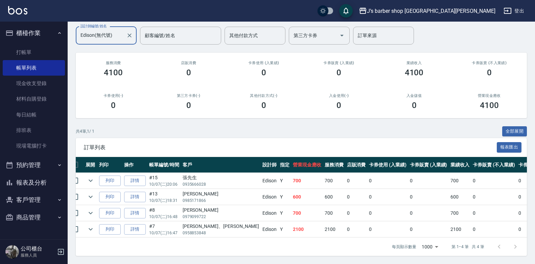
scroll to position [0, 7]
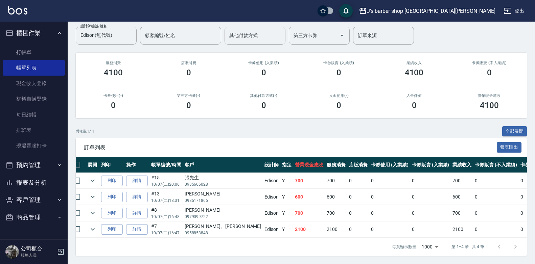
click at [192, 233] on div "展開 列印 操作 帳單編號/時間 客戶 設計師 指定 營業現金應收 服務消費 店販消費 卡券使用 (入業績) 卡券販賣 (入業績) 業績收入 卡券販賣 (不入…" at bounding box center [301, 197] width 451 height 81
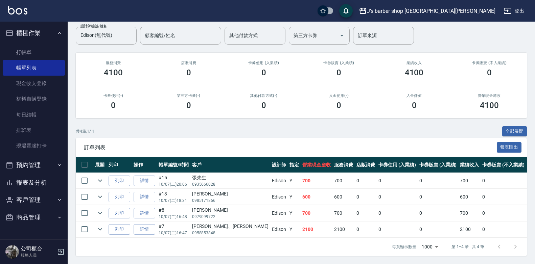
scroll to position [0, 0]
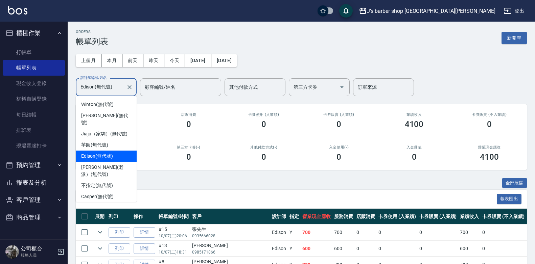
click at [112, 90] on input "Edison(無代號)" at bounding box center [101, 87] width 45 height 12
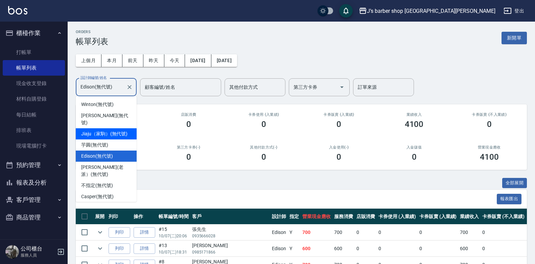
click at [103, 131] on span "Jiaju（家駒） (無代號)" at bounding box center [104, 134] width 46 height 7
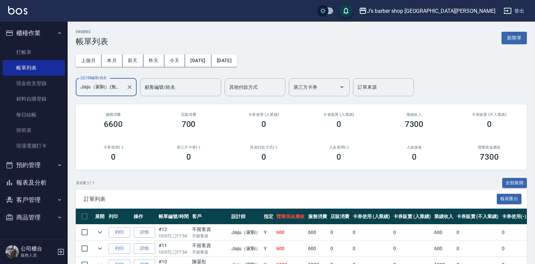
click at [117, 82] on input "Jiaju（家駒）(無代號)" at bounding box center [101, 87] width 45 height 12
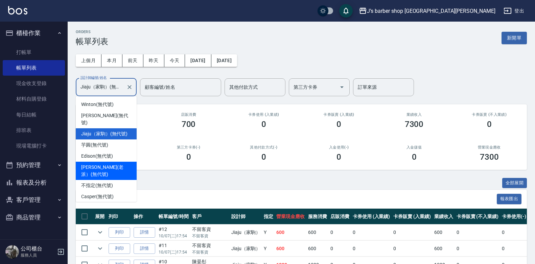
scroll to position [18, 0]
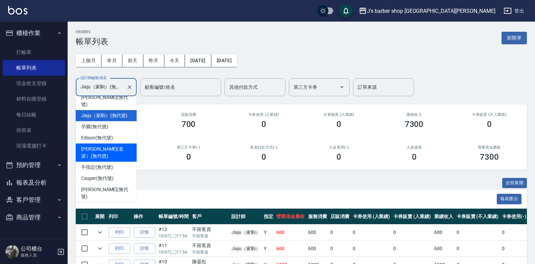
click at [107, 147] on span "[PERSON_NAME](老派） (無代號)" at bounding box center [106, 153] width 50 height 14
type input "[PERSON_NAME](老派）(無代號)"
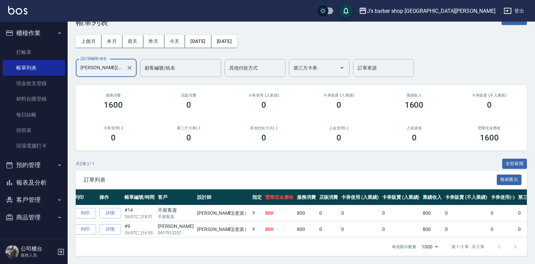
scroll to position [0, 25]
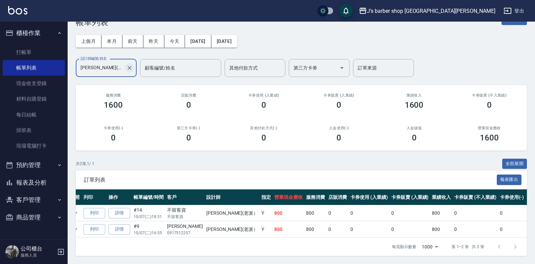
click at [132, 65] on icon "Clear" at bounding box center [129, 68] width 7 height 7
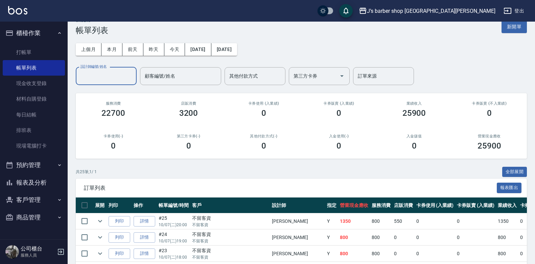
scroll to position [0, 0]
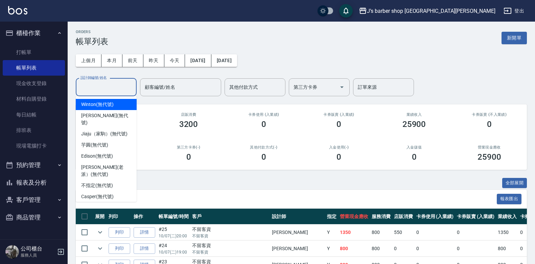
click at [98, 89] on input "設計師編號/姓名" at bounding box center [106, 87] width 55 height 12
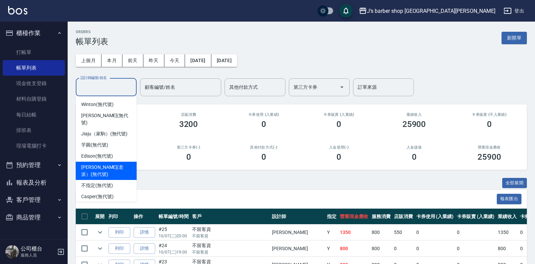
scroll to position [18, 0]
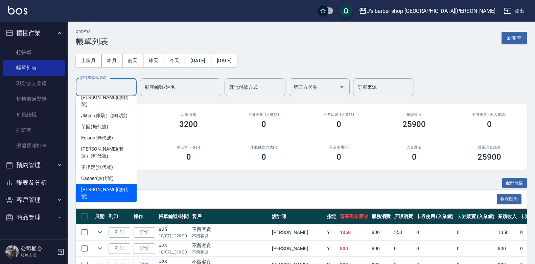
click at [100, 186] on span "[PERSON_NAME] (無代號)" at bounding box center [106, 193] width 50 height 14
type input "[PERSON_NAME](無代號)"
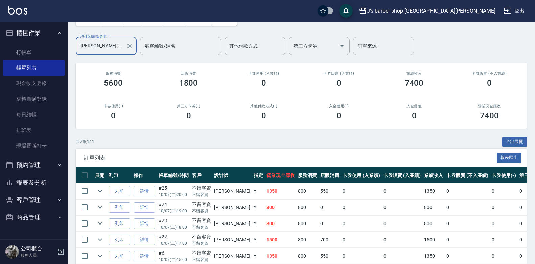
scroll to position [0, 0]
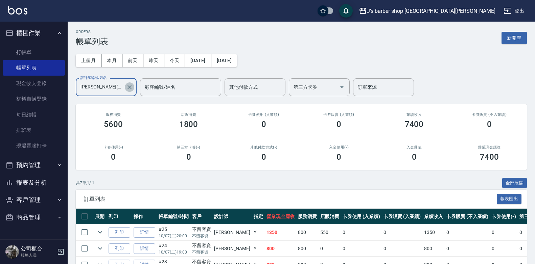
click at [129, 90] on icon "Clear" at bounding box center [129, 87] width 7 height 7
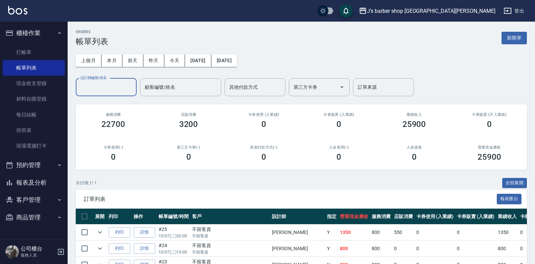
click at [91, 90] on input "設計師編號/姓名" at bounding box center [106, 87] width 55 height 12
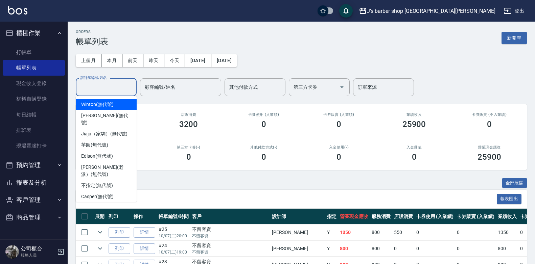
click at [100, 105] on span "Winton (無代號)" at bounding box center [97, 104] width 32 height 7
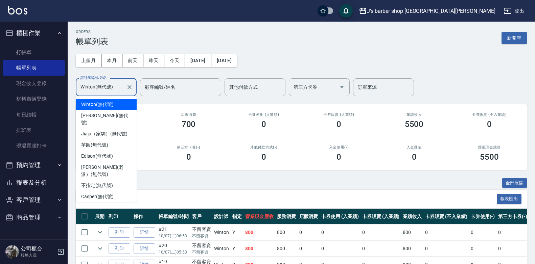
click at [112, 88] on input "Winton(無代號)" at bounding box center [101, 87] width 45 height 12
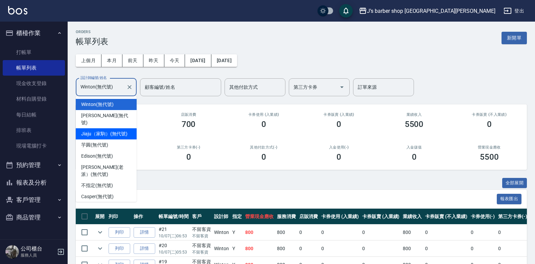
click at [105, 131] on span "Jiaju（家駒） (無代號)" at bounding box center [104, 134] width 46 height 7
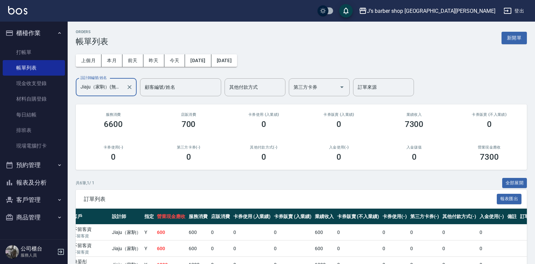
click at [108, 79] on div "Jiaju（家駒）(無代號) 設計師編號/姓名" at bounding box center [106, 87] width 61 height 18
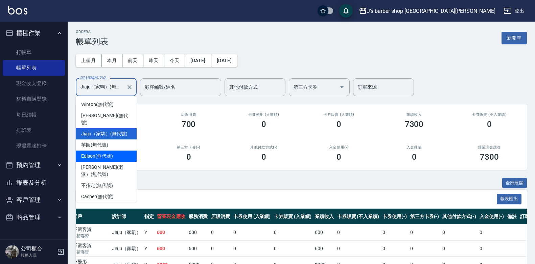
click at [91, 153] on span "Edison (無代號)" at bounding box center [96, 156] width 31 height 7
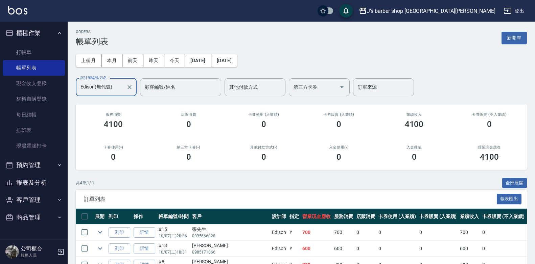
click at [113, 92] on input "Edison(無代號)" at bounding box center [101, 87] width 45 height 12
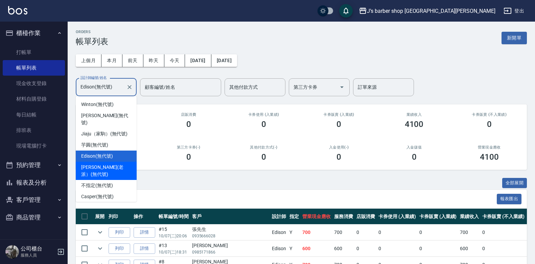
click at [94, 164] on span "[PERSON_NAME](老派） (無代號)" at bounding box center [106, 171] width 50 height 14
type input "[PERSON_NAME](老派）(無代號)"
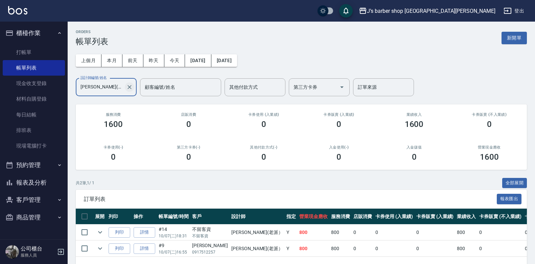
click at [129, 89] on icon "Clear" at bounding box center [129, 87] width 7 height 7
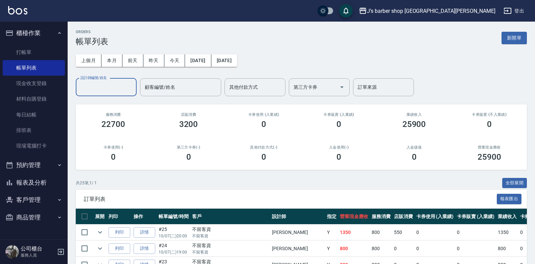
click at [108, 94] on div "設計師編號/姓名" at bounding box center [106, 87] width 61 height 18
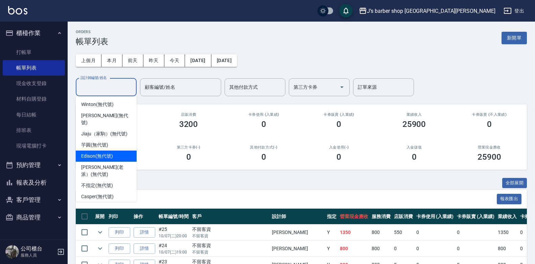
scroll to position [18, 0]
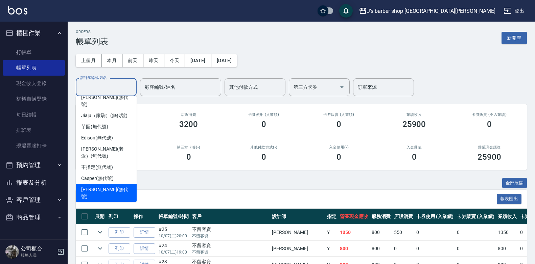
click at [95, 186] on span "[PERSON_NAME] (無代號)" at bounding box center [106, 193] width 50 height 14
type input "[PERSON_NAME](無代號)"
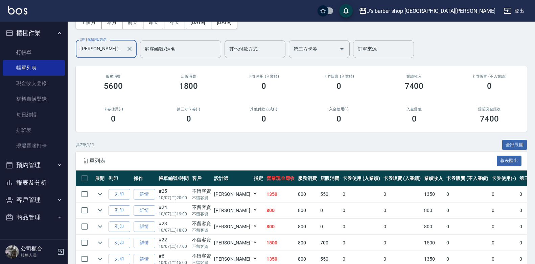
scroll to position [38, 0]
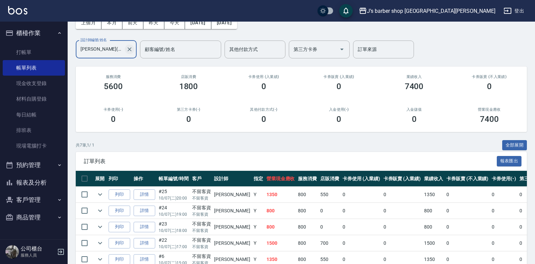
click at [130, 52] on icon "Clear" at bounding box center [129, 49] width 7 height 7
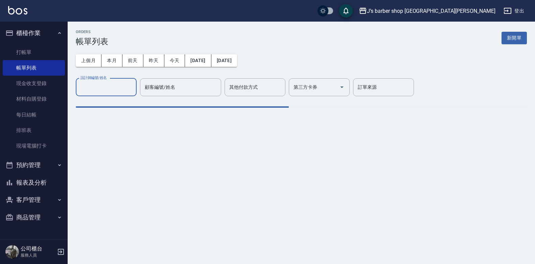
scroll to position [0, 0]
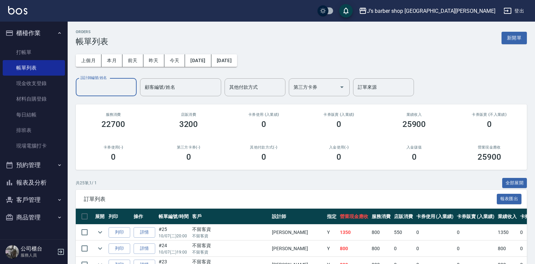
click at [115, 89] on input "設計師編號/姓名" at bounding box center [106, 87] width 55 height 12
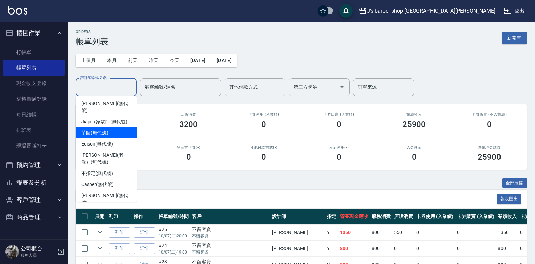
scroll to position [18, 0]
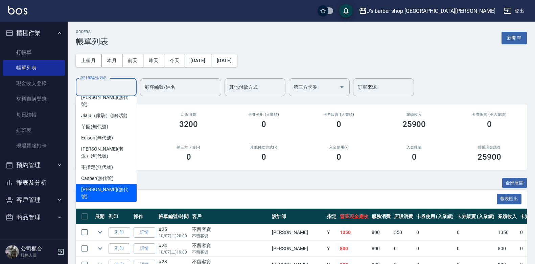
click at [99, 186] on span "[PERSON_NAME] (無代號)" at bounding box center [106, 193] width 50 height 14
type input "[PERSON_NAME](無代號)"
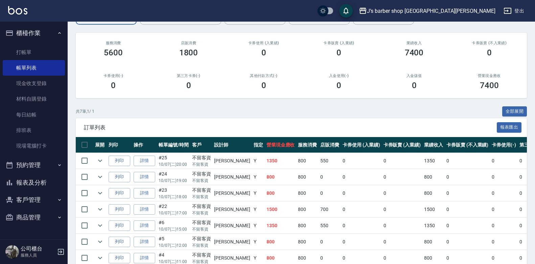
scroll to position [38, 0]
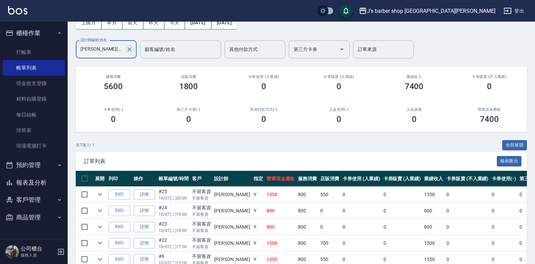
click at [130, 50] on icon "Clear" at bounding box center [129, 49] width 4 height 4
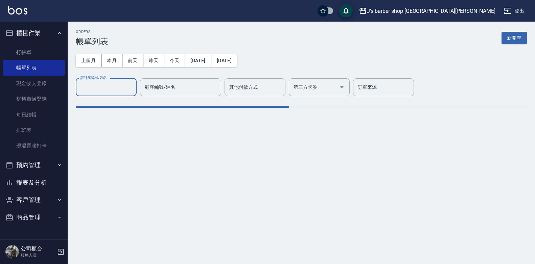
scroll to position [0, 0]
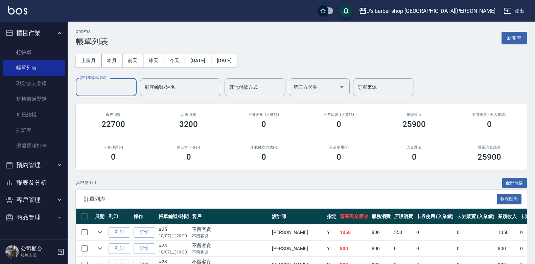
click at [119, 86] on input "設計師編號/姓名" at bounding box center [106, 87] width 55 height 12
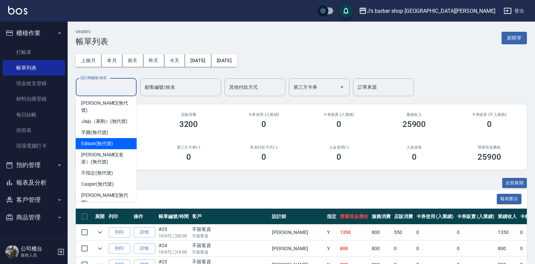
scroll to position [18, 0]
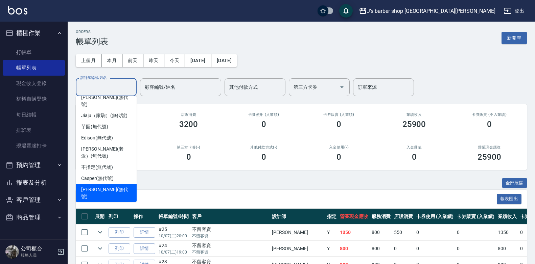
click at [93, 186] on span "[PERSON_NAME] (無代號)" at bounding box center [106, 193] width 50 height 14
type input "[PERSON_NAME](無代號)"
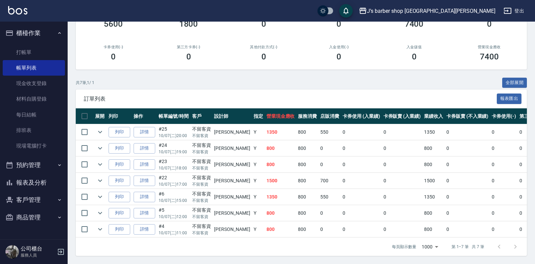
scroll to position [0, 0]
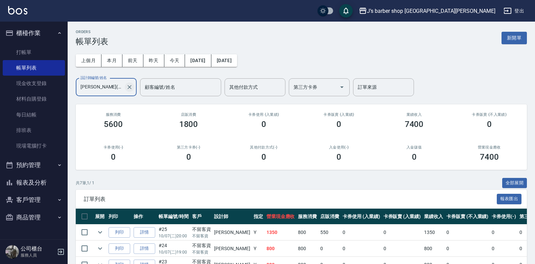
click at [130, 86] on icon "Clear" at bounding box center [129, 87] width 7 height 7
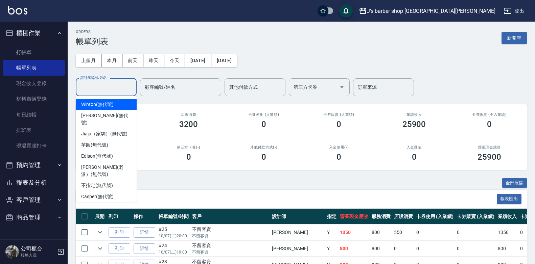
click at [115, 87] on input "設計師編號/姓名" at bounding box center [106, 87] width 55 height 12
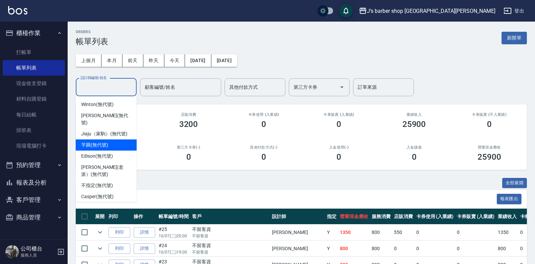
scroll to position [18, 0]
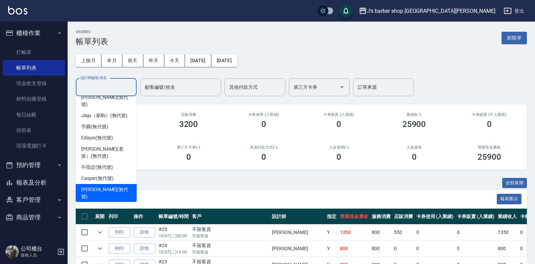
click at [109, 186] on span "[PERSON_NAME] (無代號)" at bounding box center [106, 193] width 50 height 14
type input "[PERSON_NAME](無代號)"
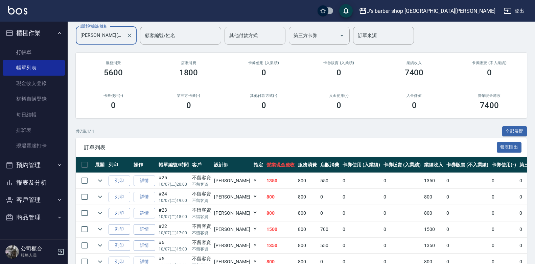
scroll to position [0, 0]
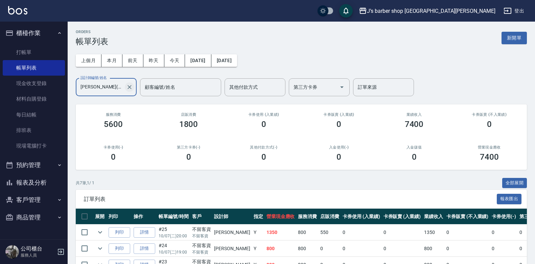
click at [127, 87] on icon "Clear" at bounding box center [129, 87] width 7 height 7
